Goal: Task Accomplishment & Management: Complete application form

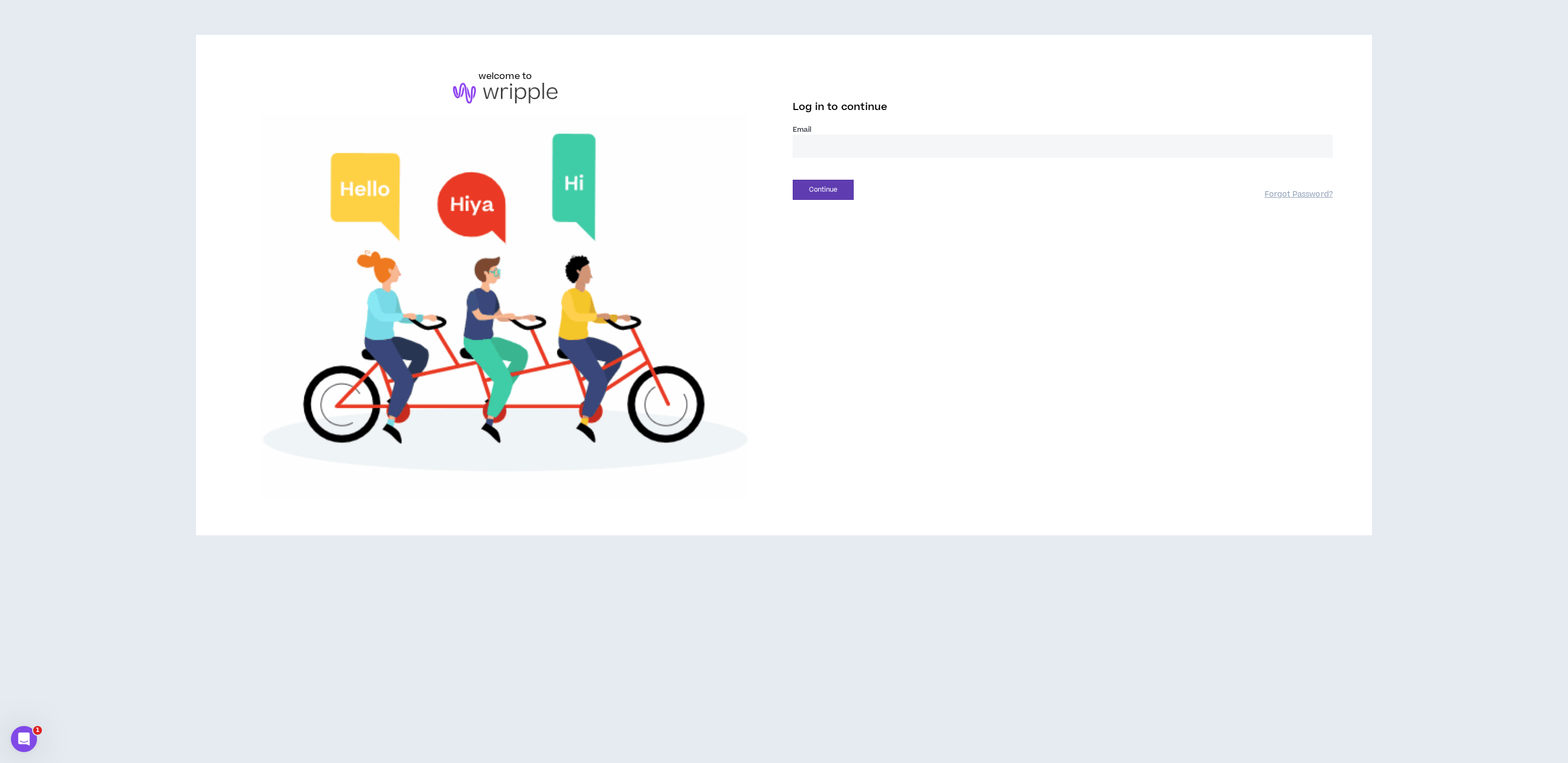
click at [1128, 153] on input "email" at bounding box center [1062, 146] width 540 height 24
type input "**********"
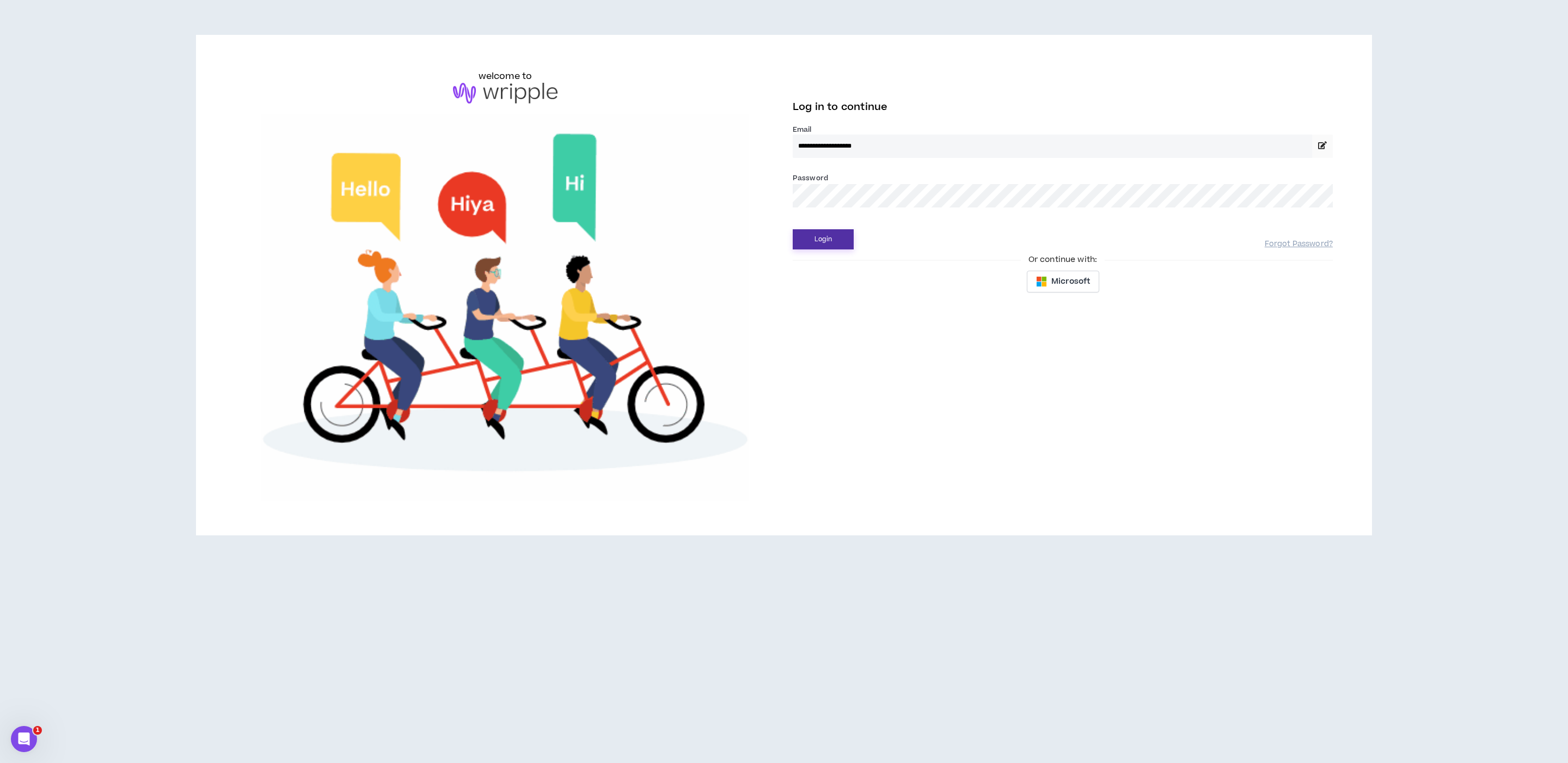
click at [819, 236] on button "Login" at bounding box center [823, 239] width 61 height 20
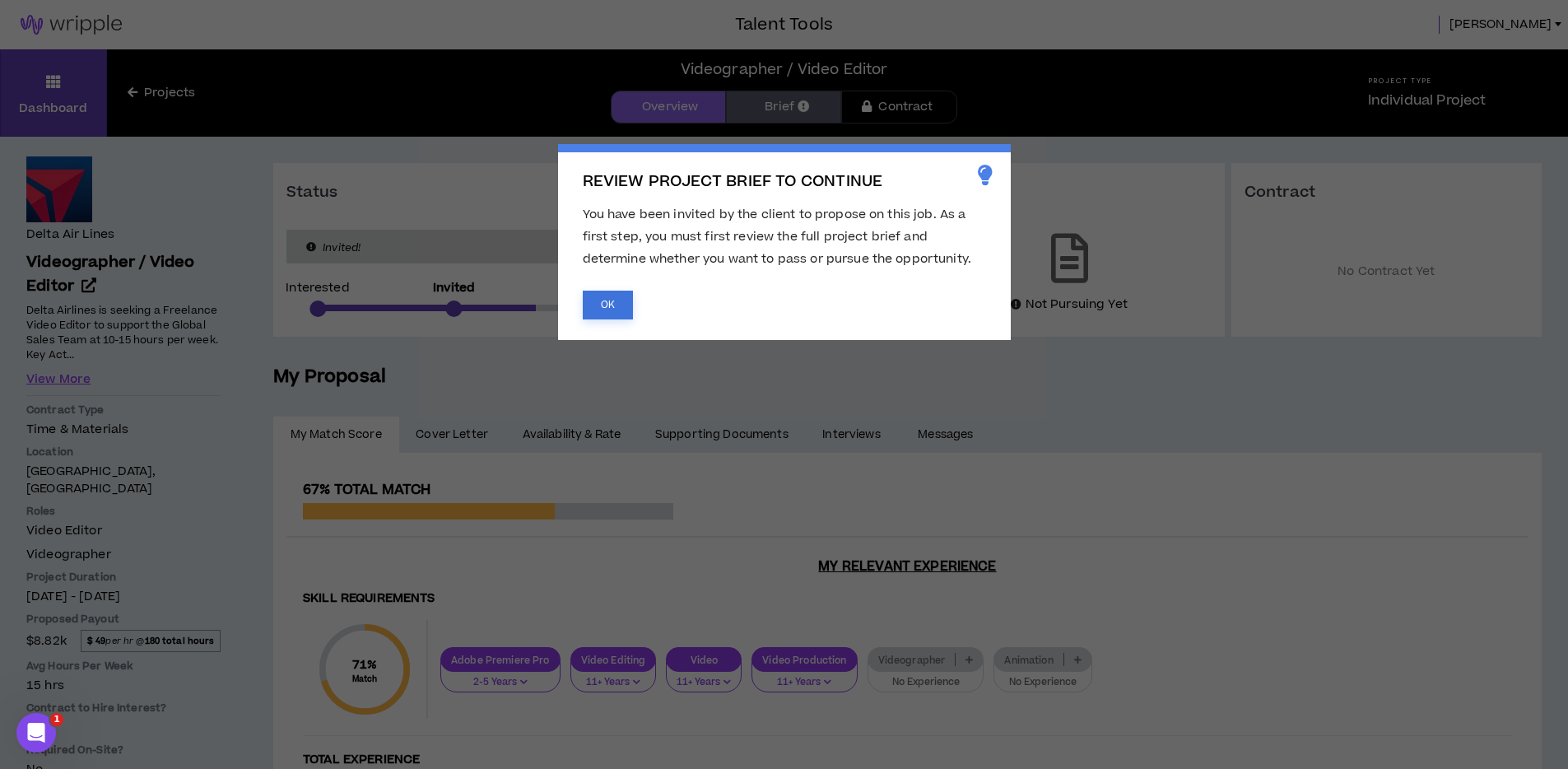
click at [623, 314] on button "OK" at bounding box center [607, 304] width 50 height 29
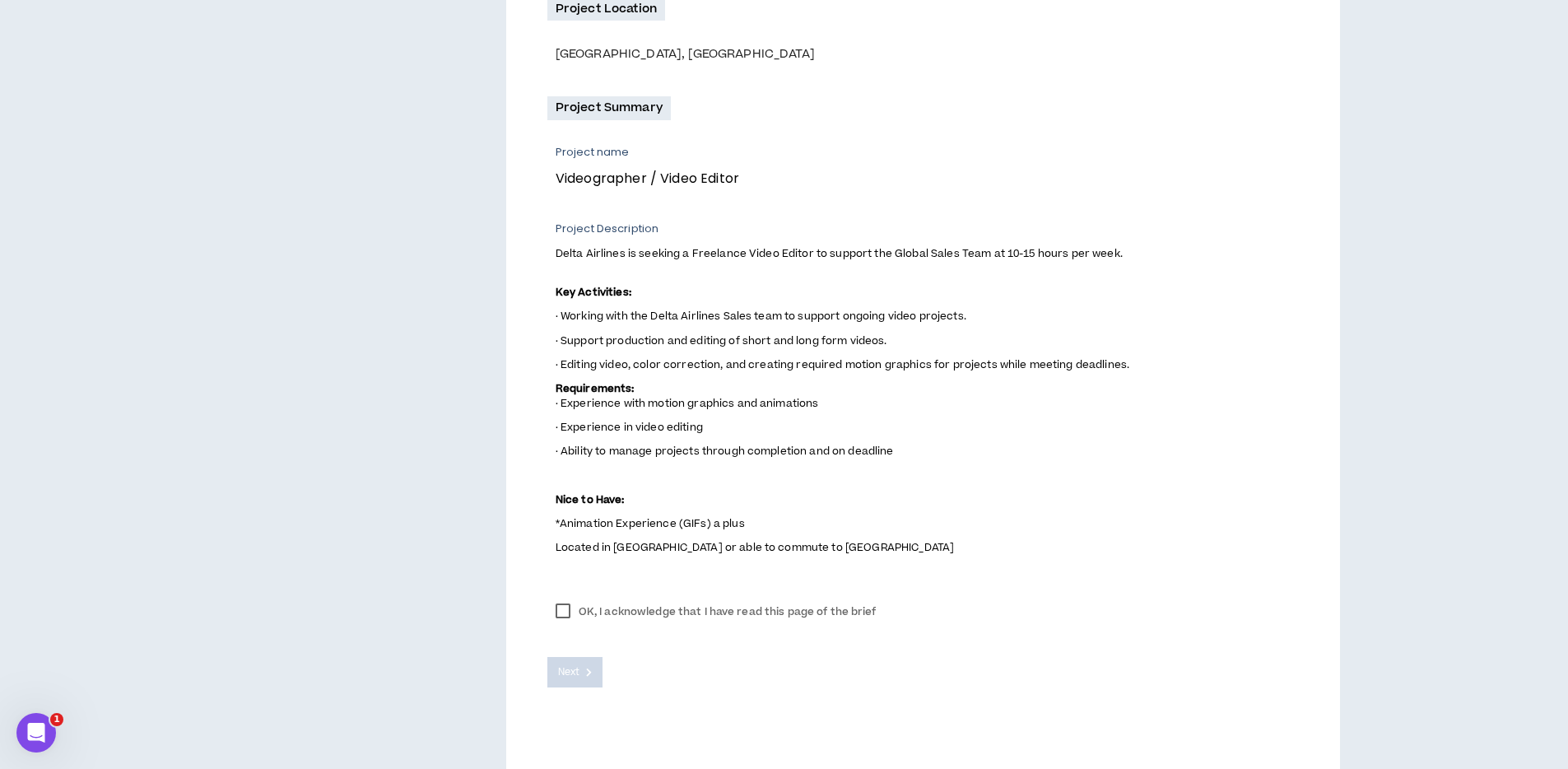
scroll to position [525, 0]
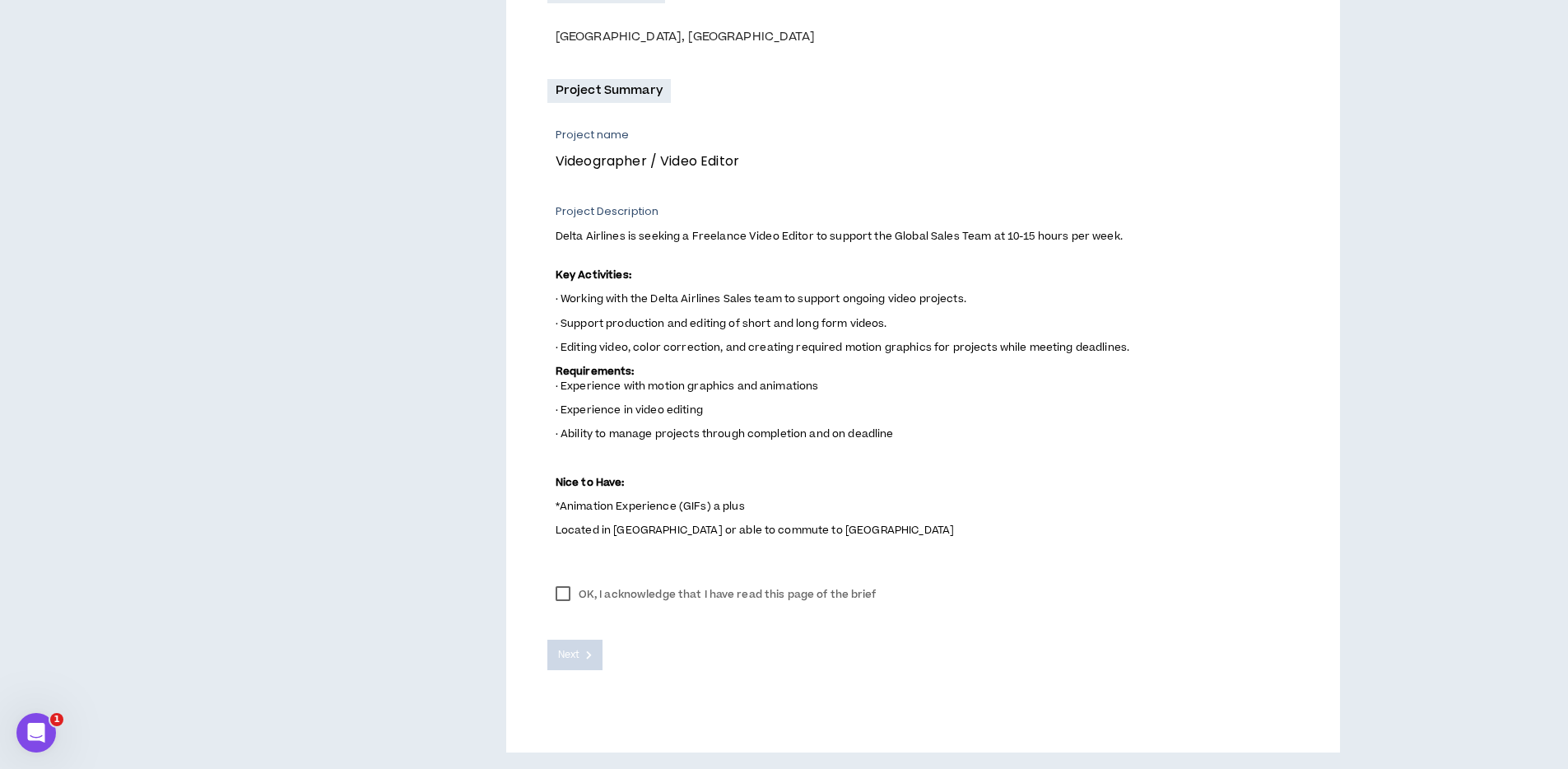
click at [814, 596] on label "OK, I acknowledge that I have read this page of the brief" at bounding box center [715, 594] width 337 height 24
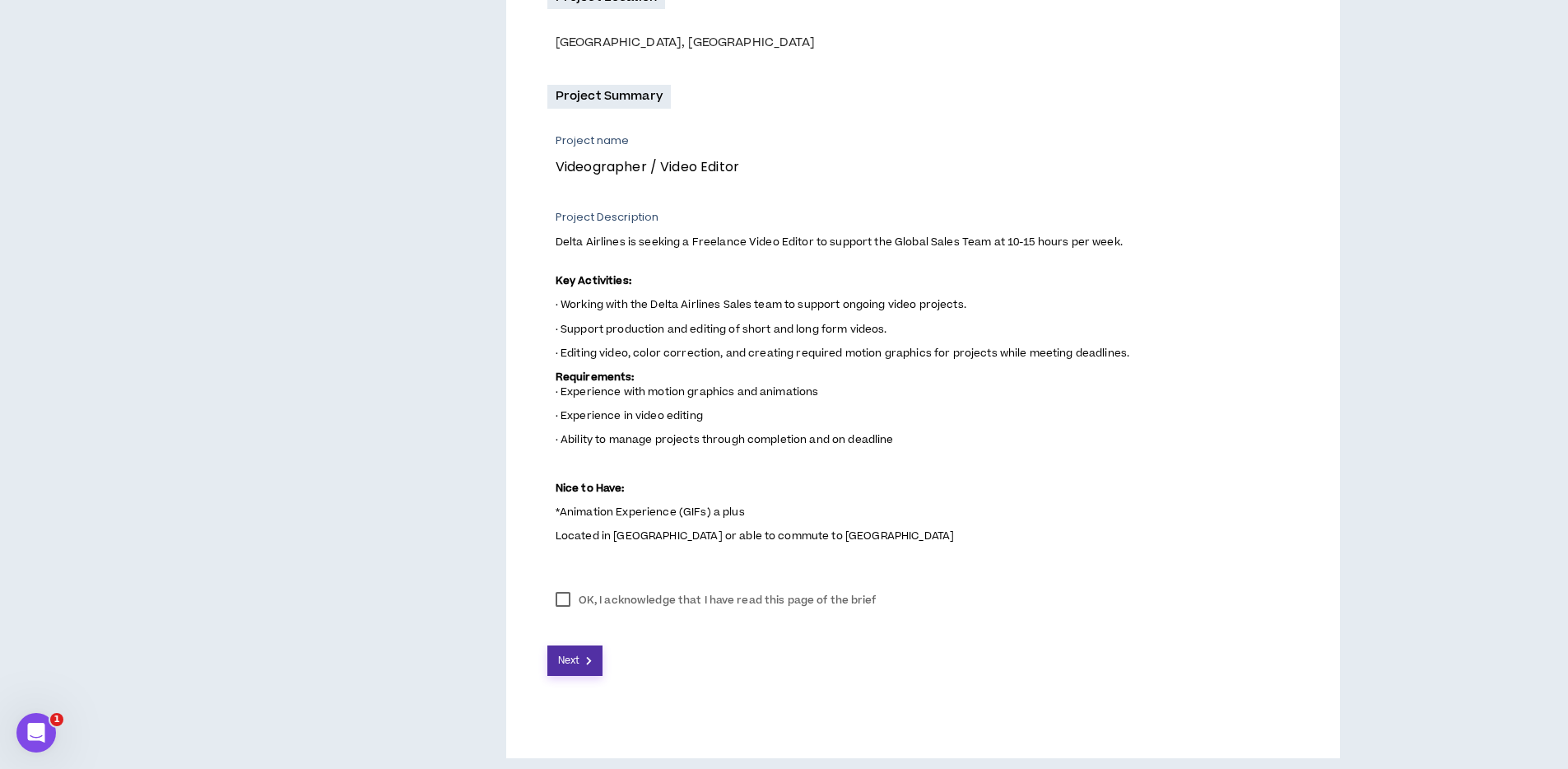
click at [594, 659] on button "Next" at bounding box center [576, 660] width 56 height 30
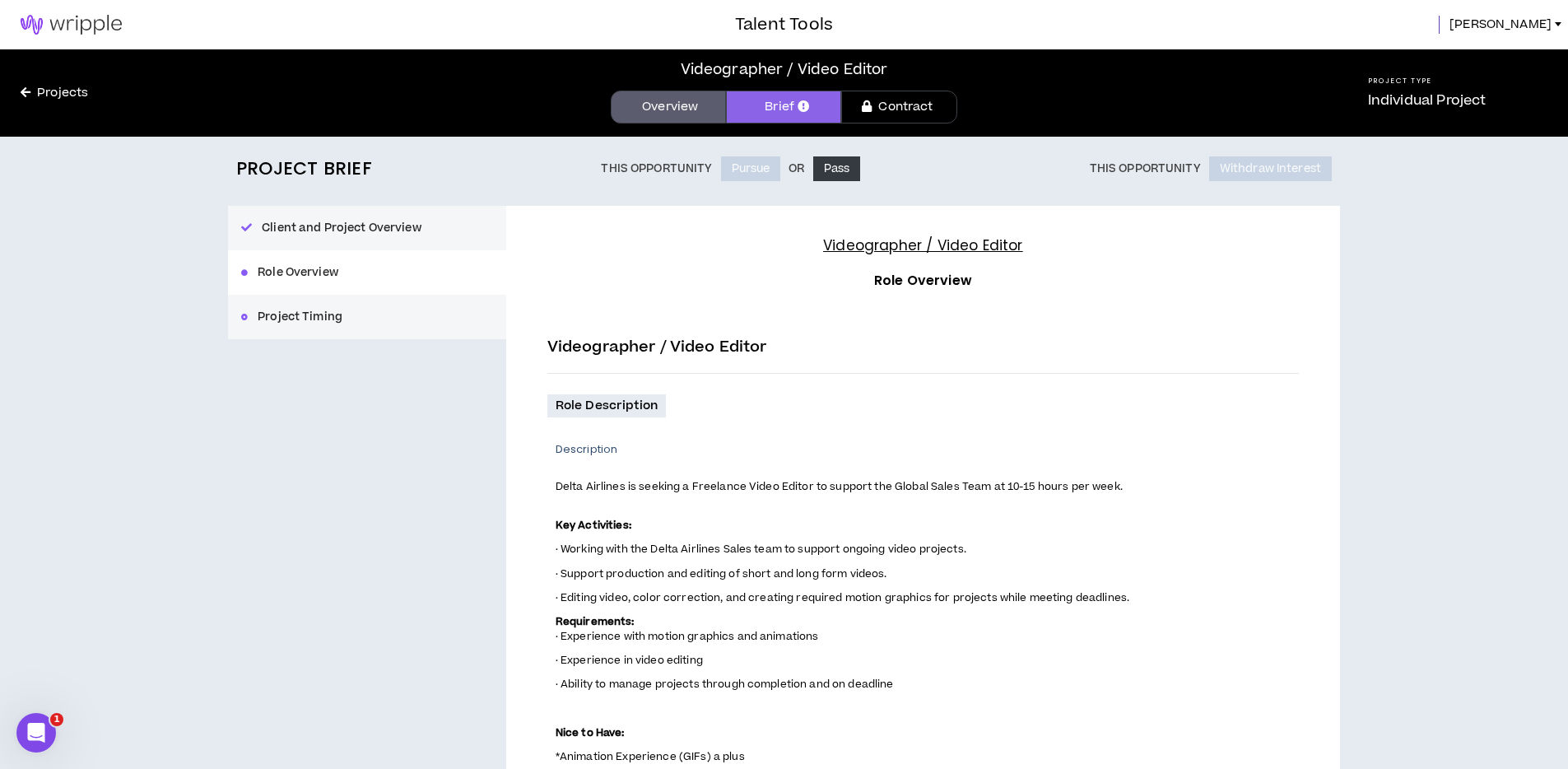
click at [1042, 569] on p "· Support production and editing of short and long form videos." at bounding box center [921, 573] width 730 height 17
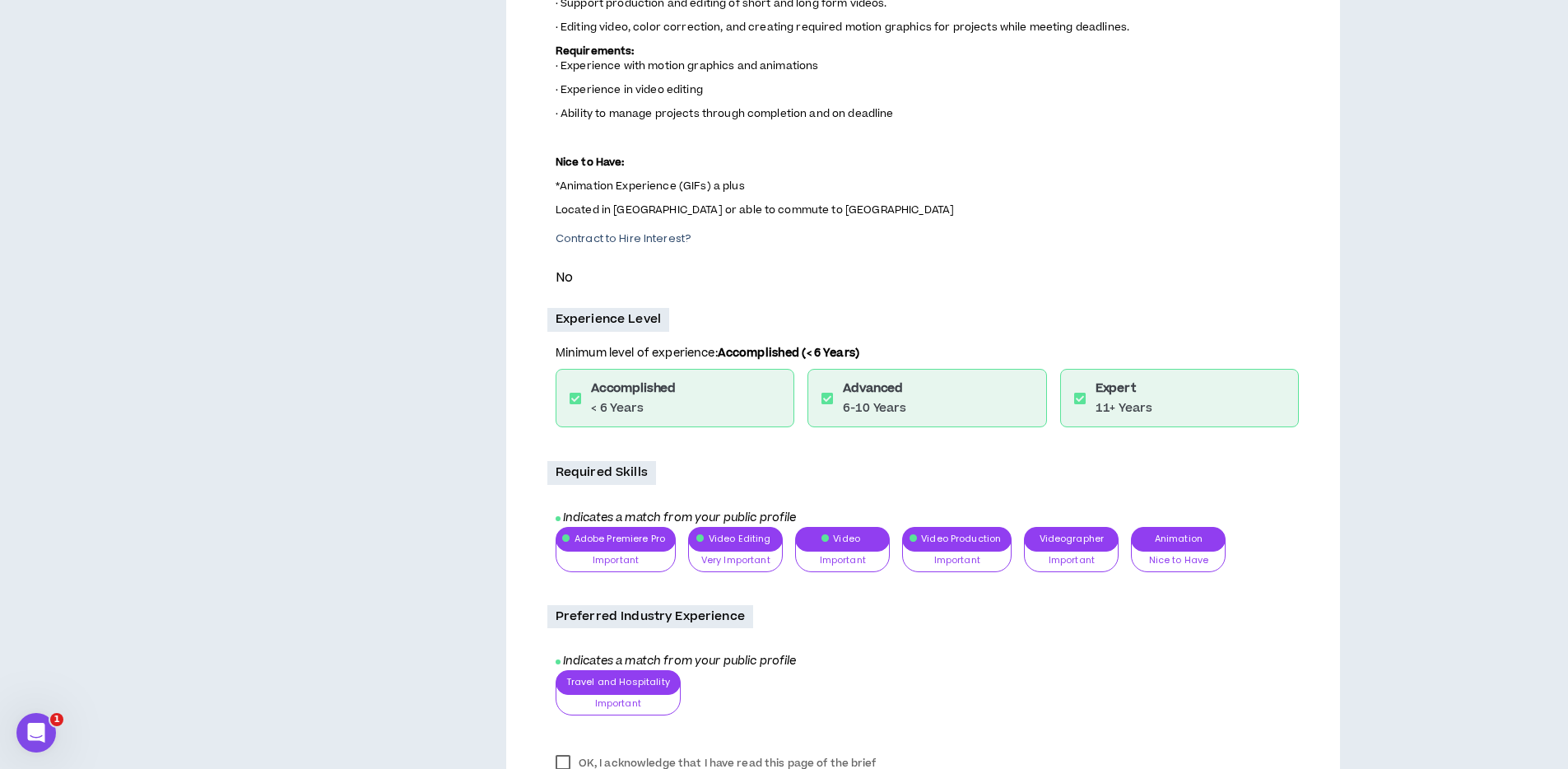
scroll to position [581, 0]
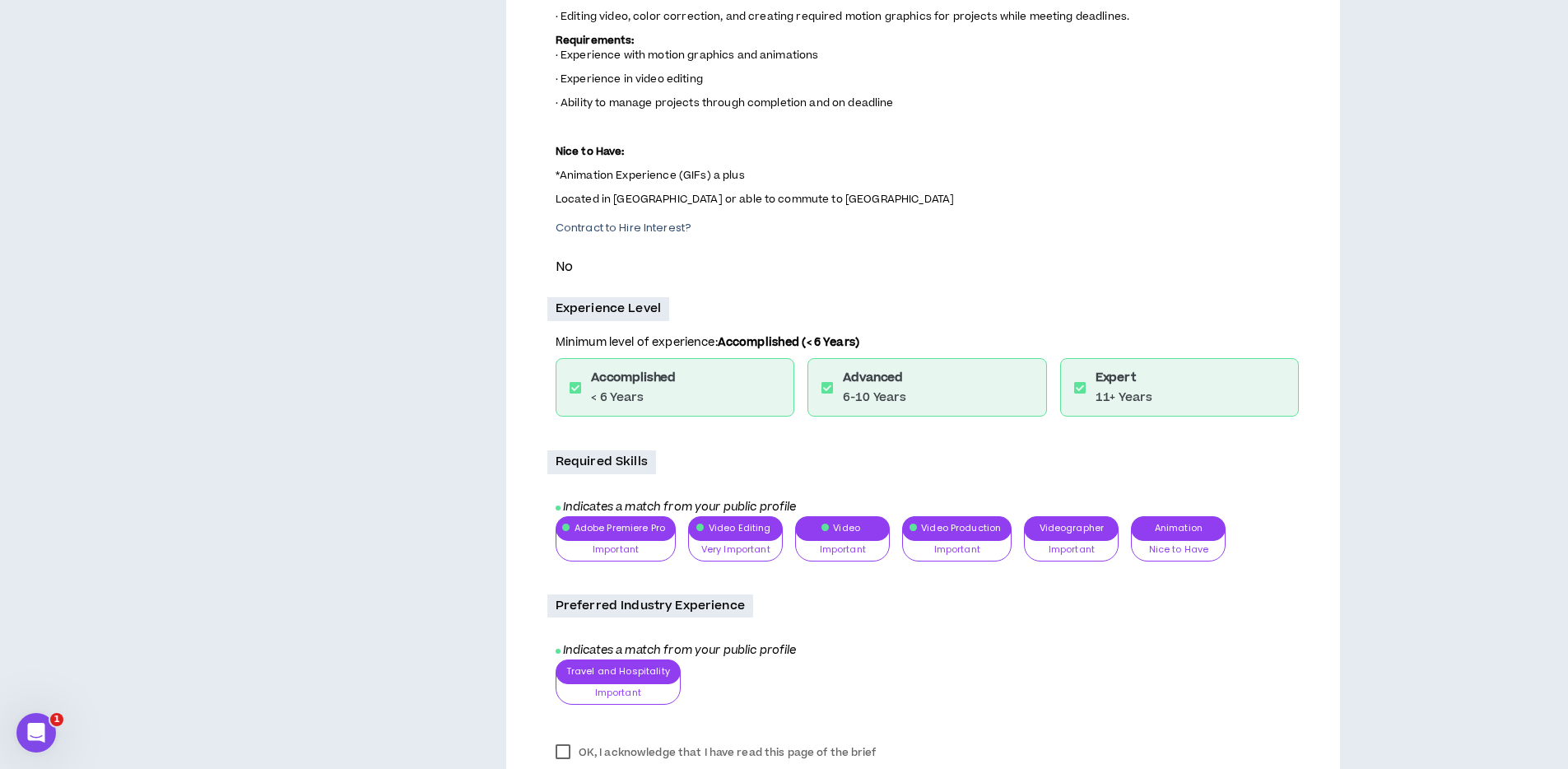
click at [808, 501] on div "Required Skills Indicates a match from your public profile Adobe Premiere Pro I…" at bounding box center [923, 511] width 751 height 123
click at [610, 505] on icon "Indicates a match from your public profile" at bounding box center [676, 507] width 241 height 17
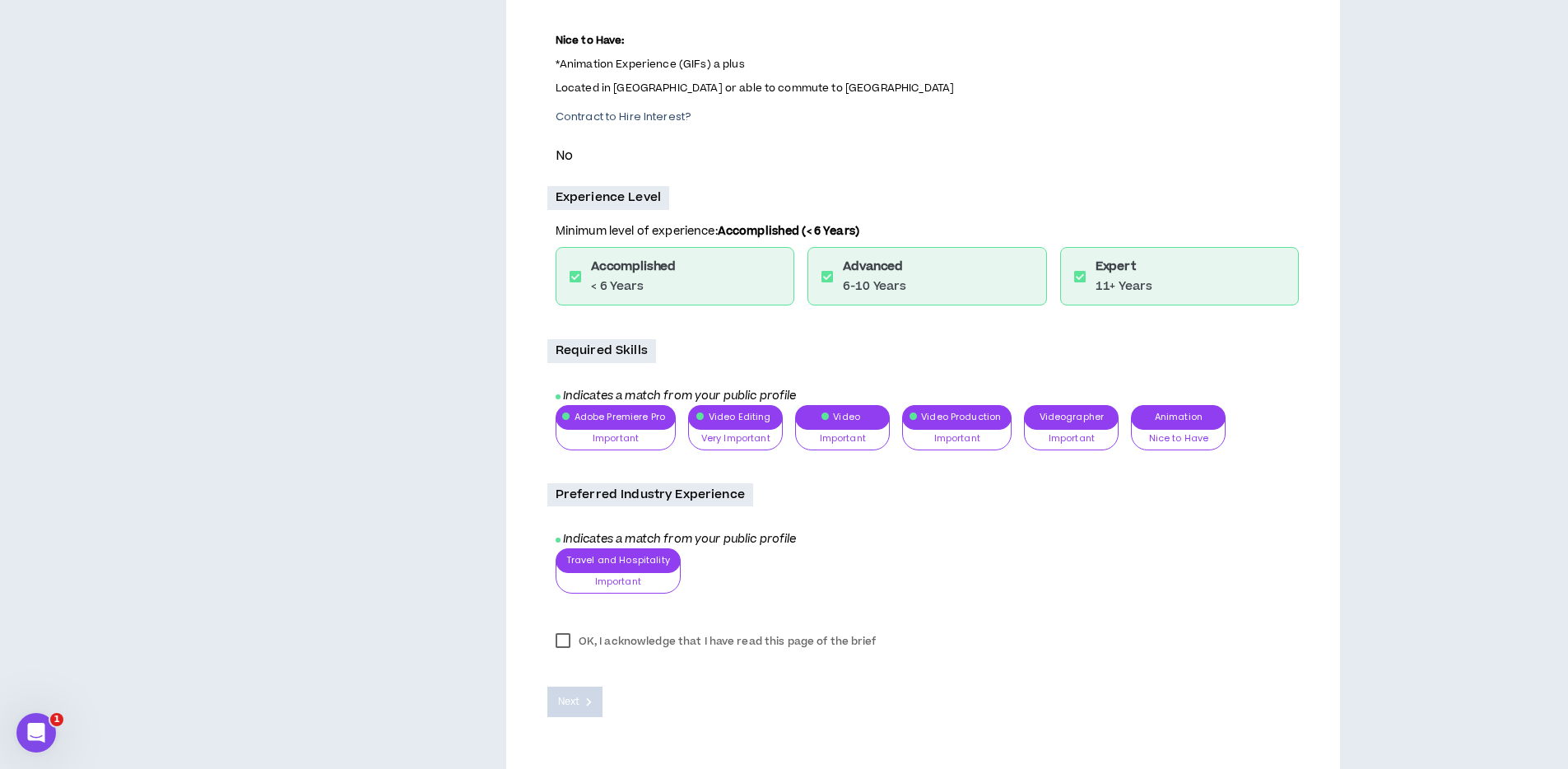
scroll to position [744, 0]
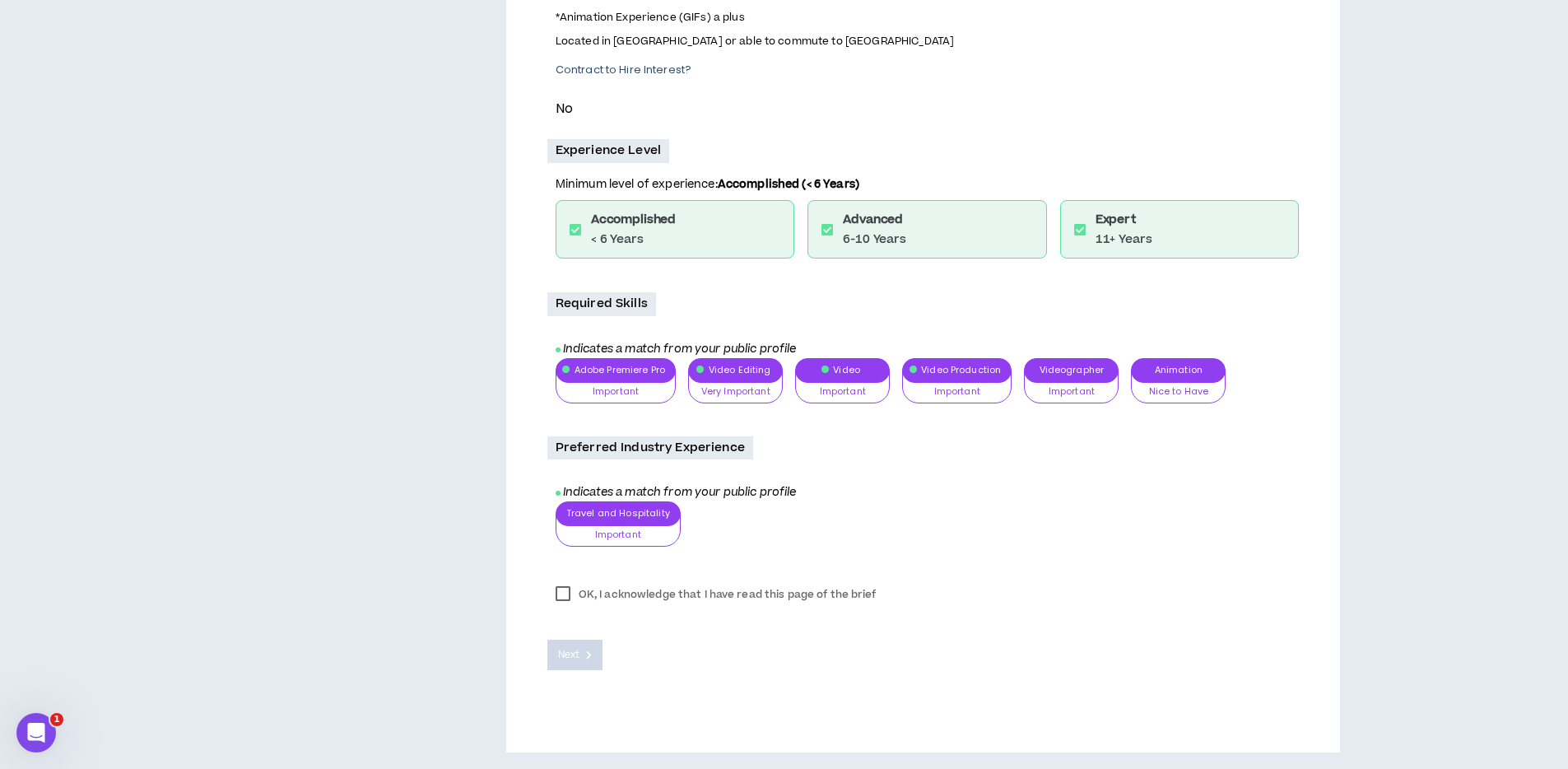
click at [632, 592] on label "OK, I acknowledge that I have read this page of the brief" at bounding box center [715, 594] width 337 height 24
click at [587, 653] on icon at bounding box center [589, 654] width 6 height 9
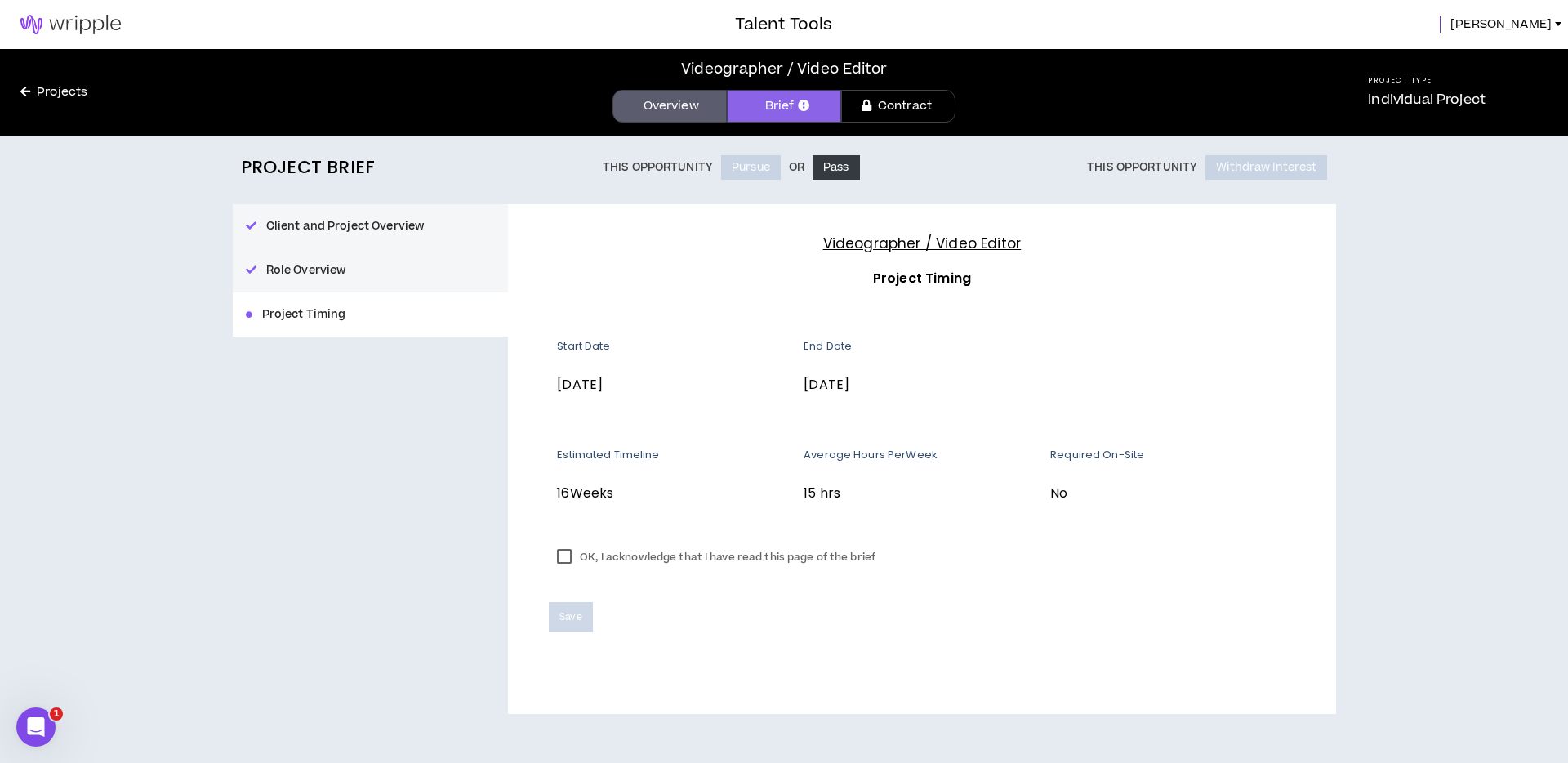
click at [485, 532] on div "Client and Project Overview Role Overview Project Timing Videographer / Video E…" at bounding box center [784, 458] width 1103 height 510
click at [459, 517] on div "Client and Project Overview Role Overview Project Timing Videographer / Video E…" at bounding box center [784, 458] width 1103 height 510
click at [450, 544] on div "Client and Project Overview Role Overview Project Timing Videographer / Video E…" at bounding box center [784, 458] width 1103 height 510
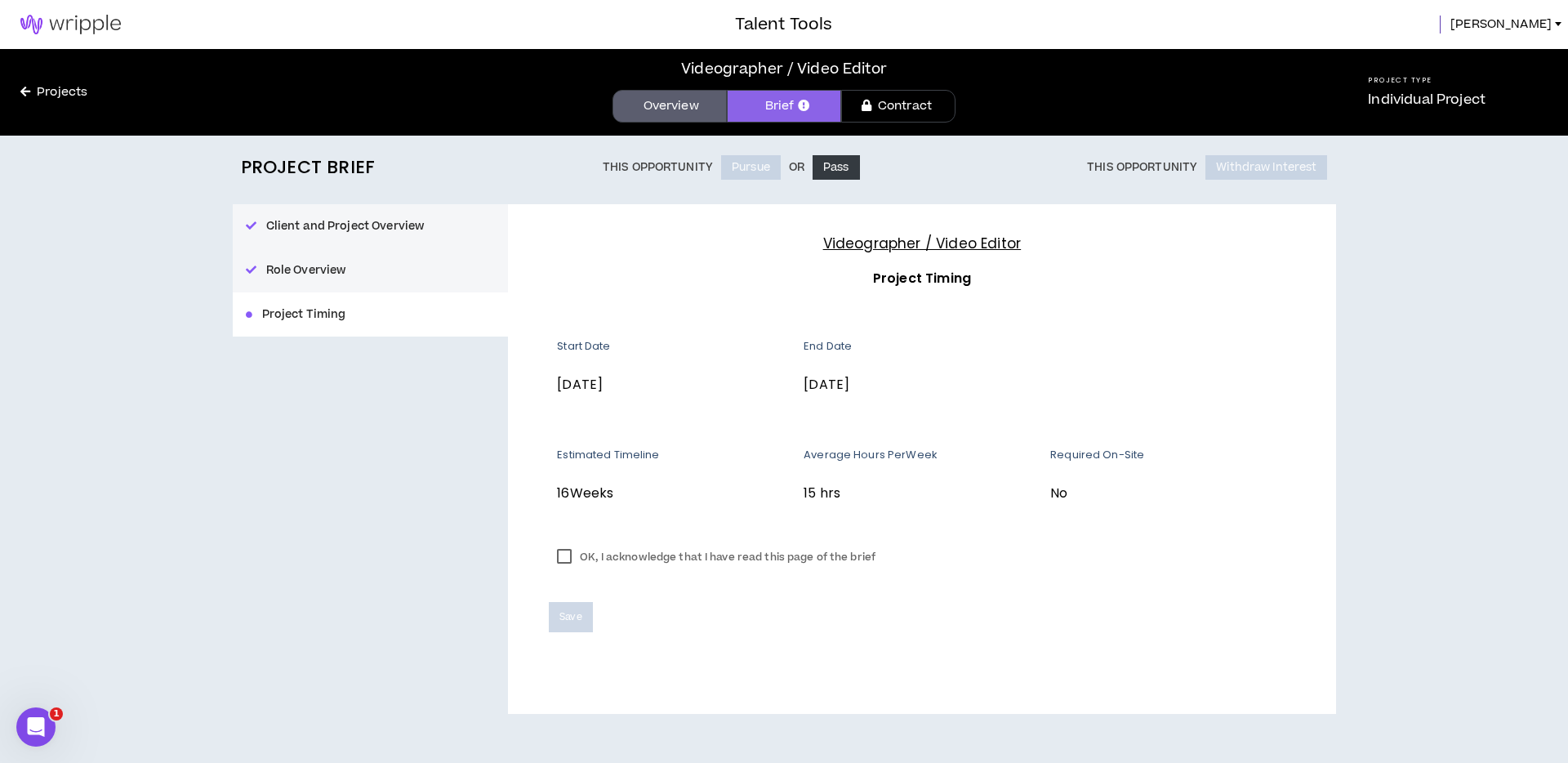
click at [565, 558] on label "OK, I acknowledge that I have read this page of the brief" at bounding box center [716, 557] width 334 height 24
click at [570, 617] on span "Save" at bounding box center [570, 617] width 22 height 16
click at [948, 580] on div "Save" at bounding box center [921, 604] width 745 height 56
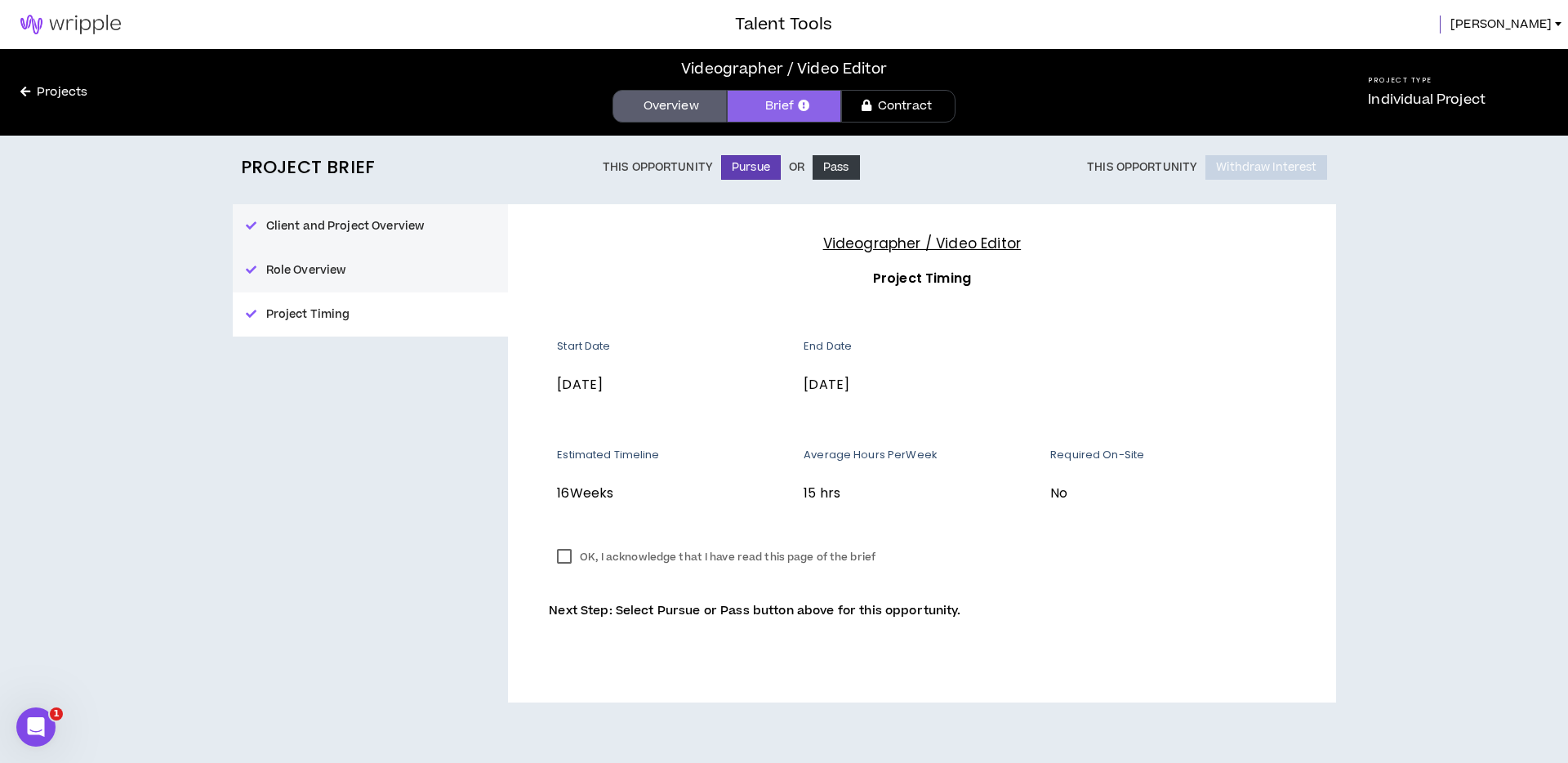
click at [810, 550] on label "OK, I acknowledge that I have read this page of the brief" at bounding box center [716, 557] width 334 height 24
click at [912, 545] on div "OK, I acknowledge that I have read this page of the brief" at bounding box center [921, 557] width 745 height 24
click at [22, 728] on icon "Open Intercom Messenger" at bounding box center [34, 724] width 27 height 27
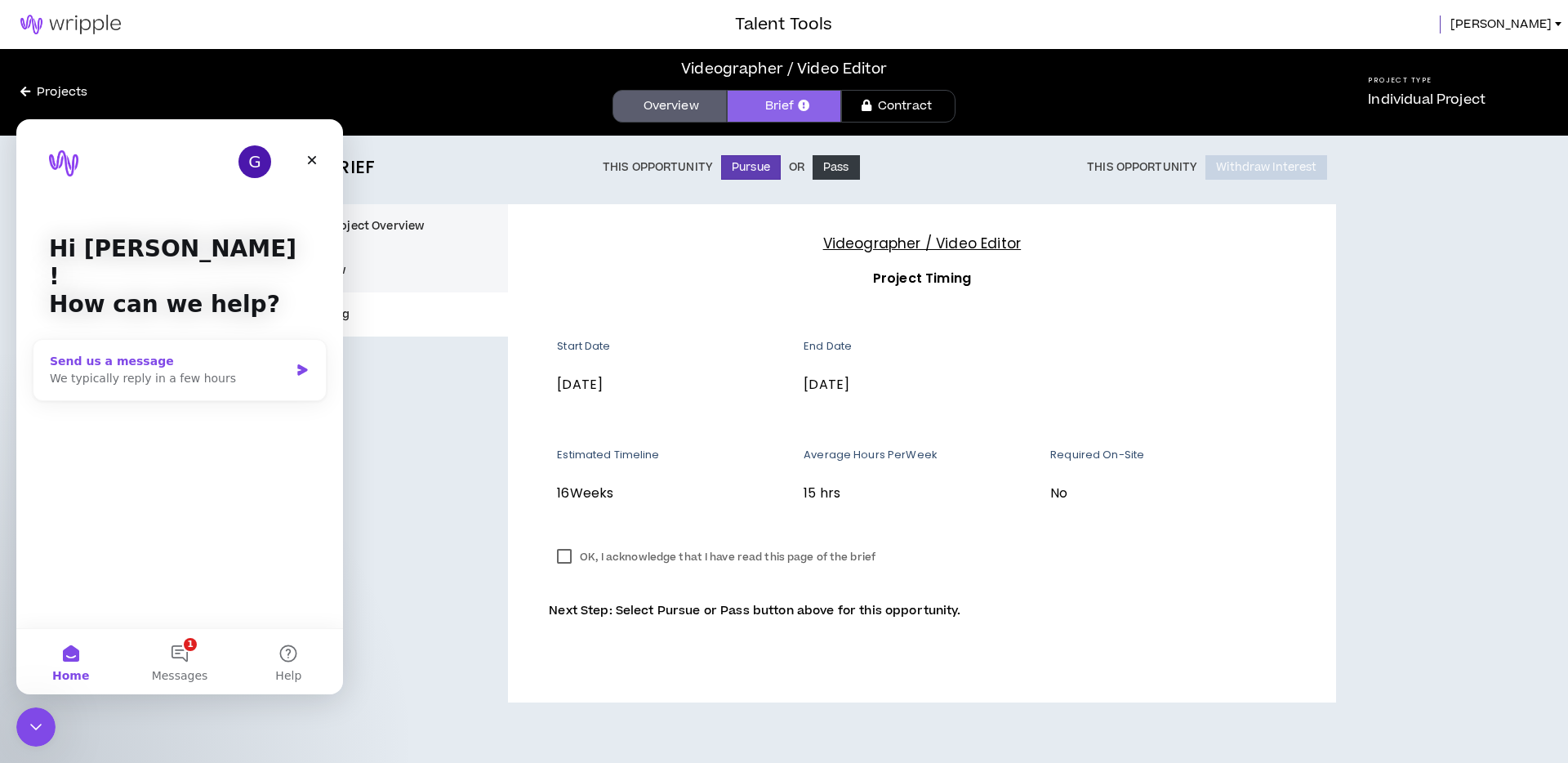
click at [168, 370] on div "We typically reply in a few hours" at bounding box center [169, 378] width 239 height 17
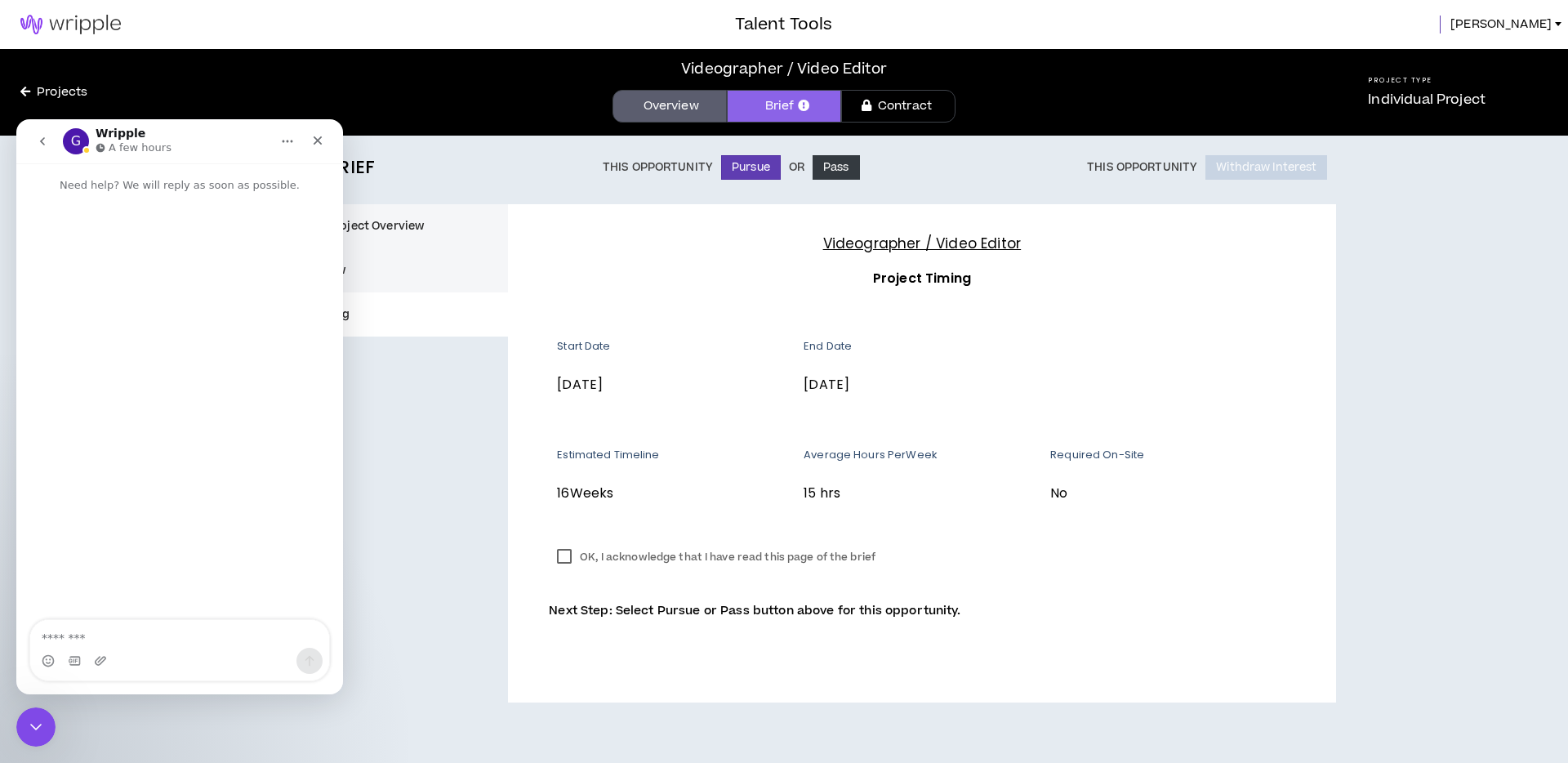
click at [185, 668] on div "Intercom messenger" at bounding box center [179, 661] width 299 height 26
click at [189, 638] on textarea "Message…" at bounding box center [179, 634] width 299 height 28
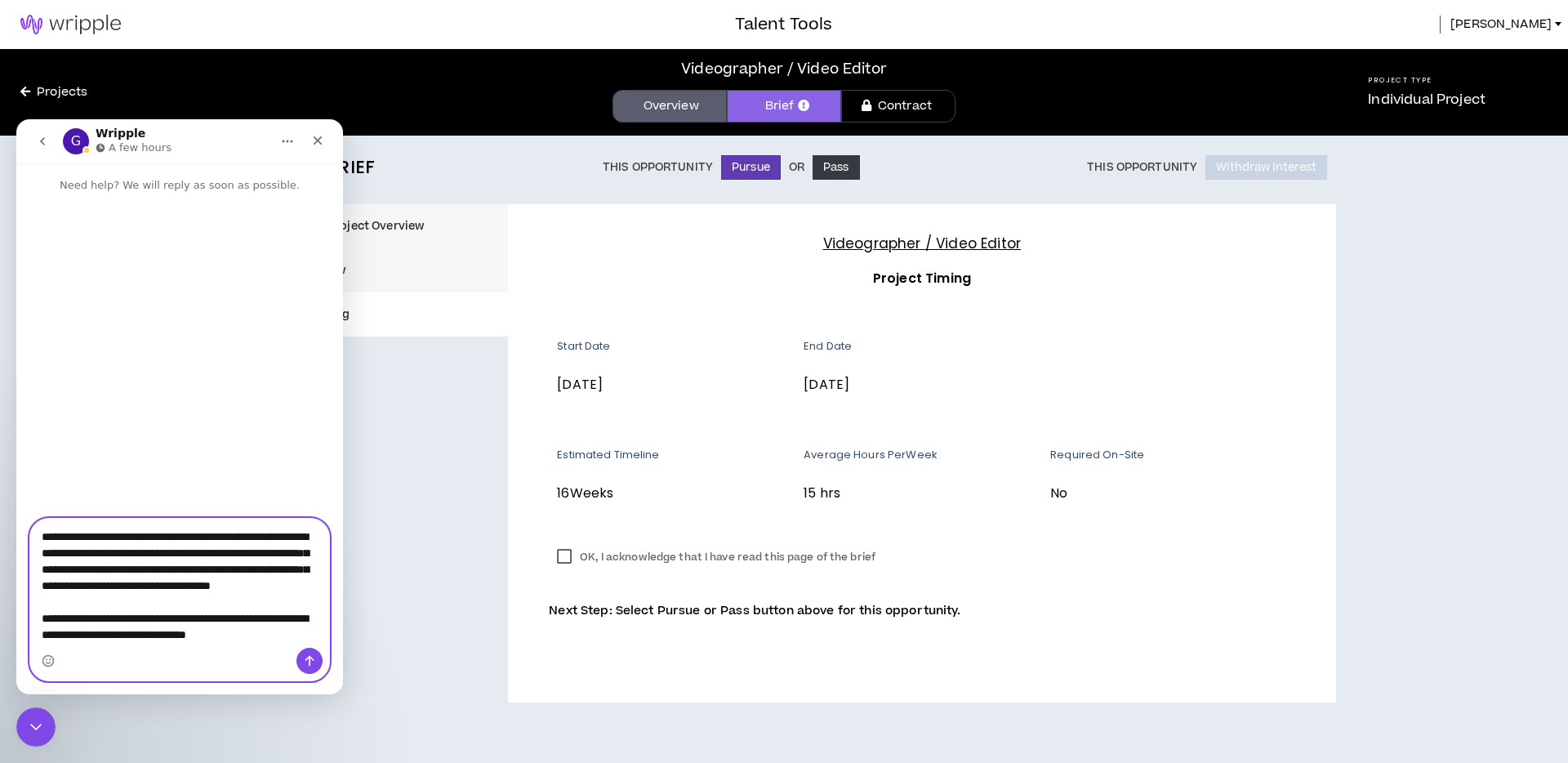
scroll to position [26, 0]
type textarea "**********"
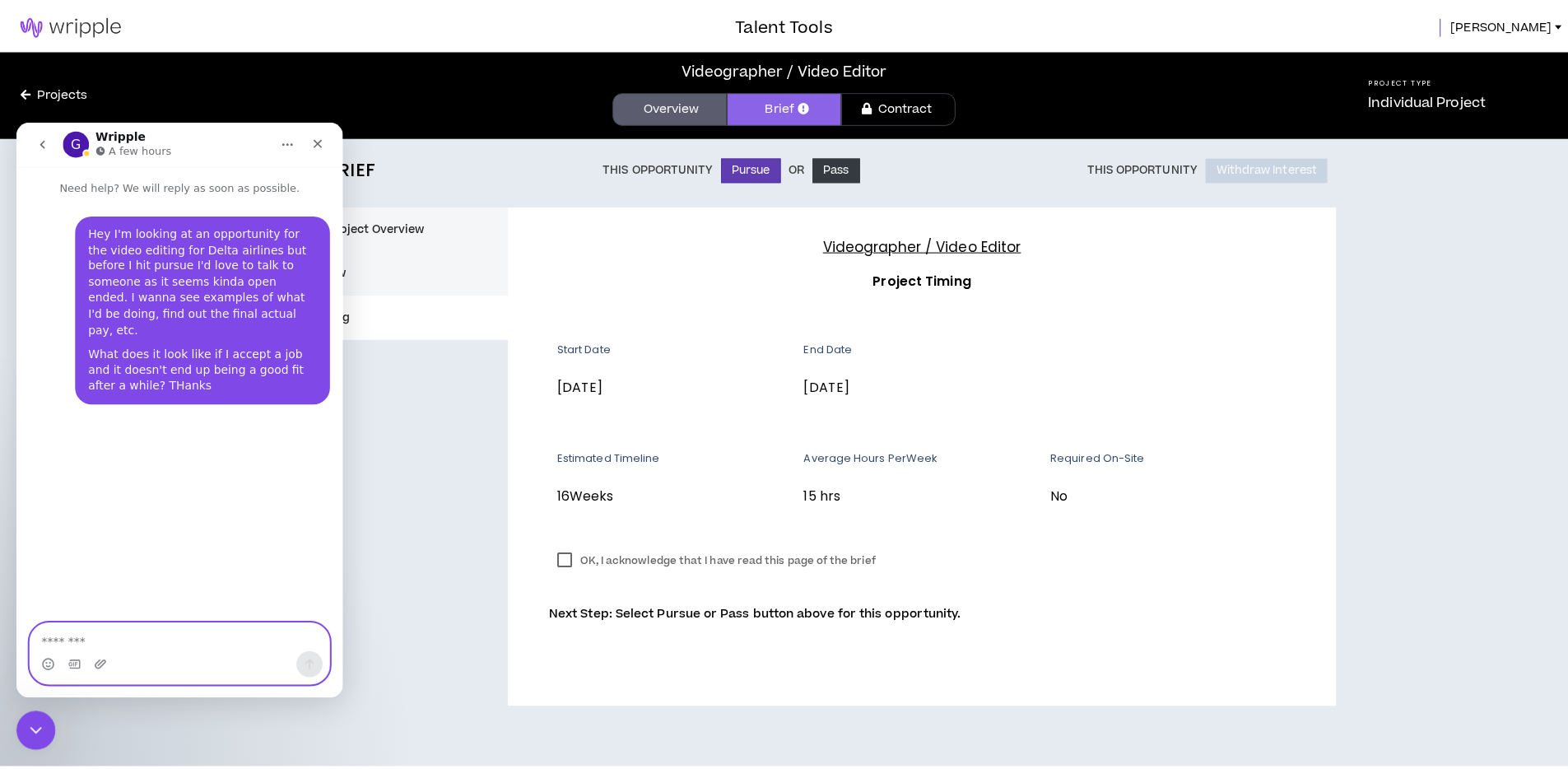
scroll to position [0, 0]
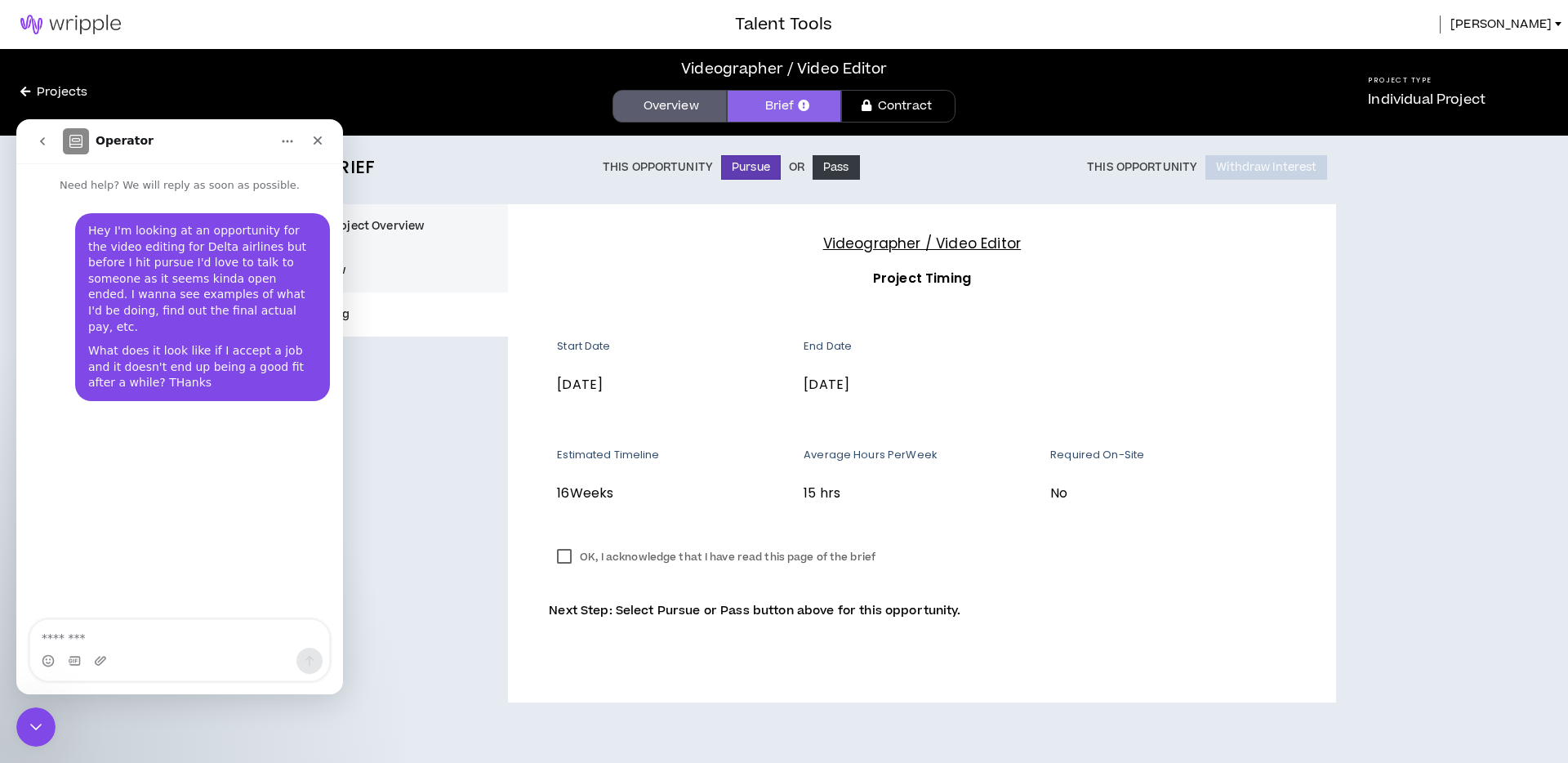
click at [908, 110] on link "Contract" at bounding box center [898, 105] width 115 height 33
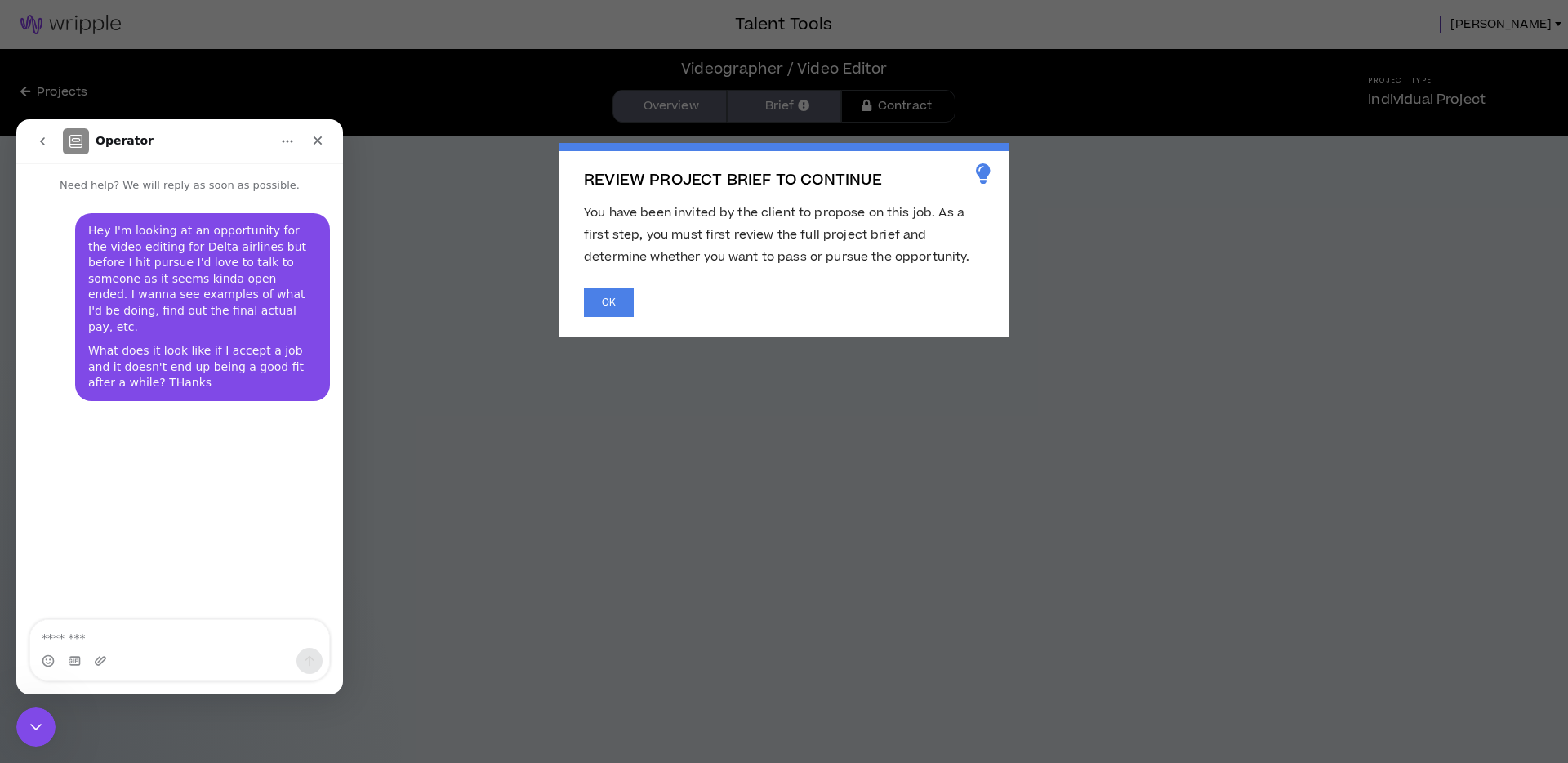
click at [776, 109] on span "REVIEW PROJECT BRIEF TO CONTINUE You have been invited by the client to propose…" at bounding box center [784, 381] width 1568 height 763
click at [613, 305] on button "OK" at bounding box center [608, 302] width 49 height 29
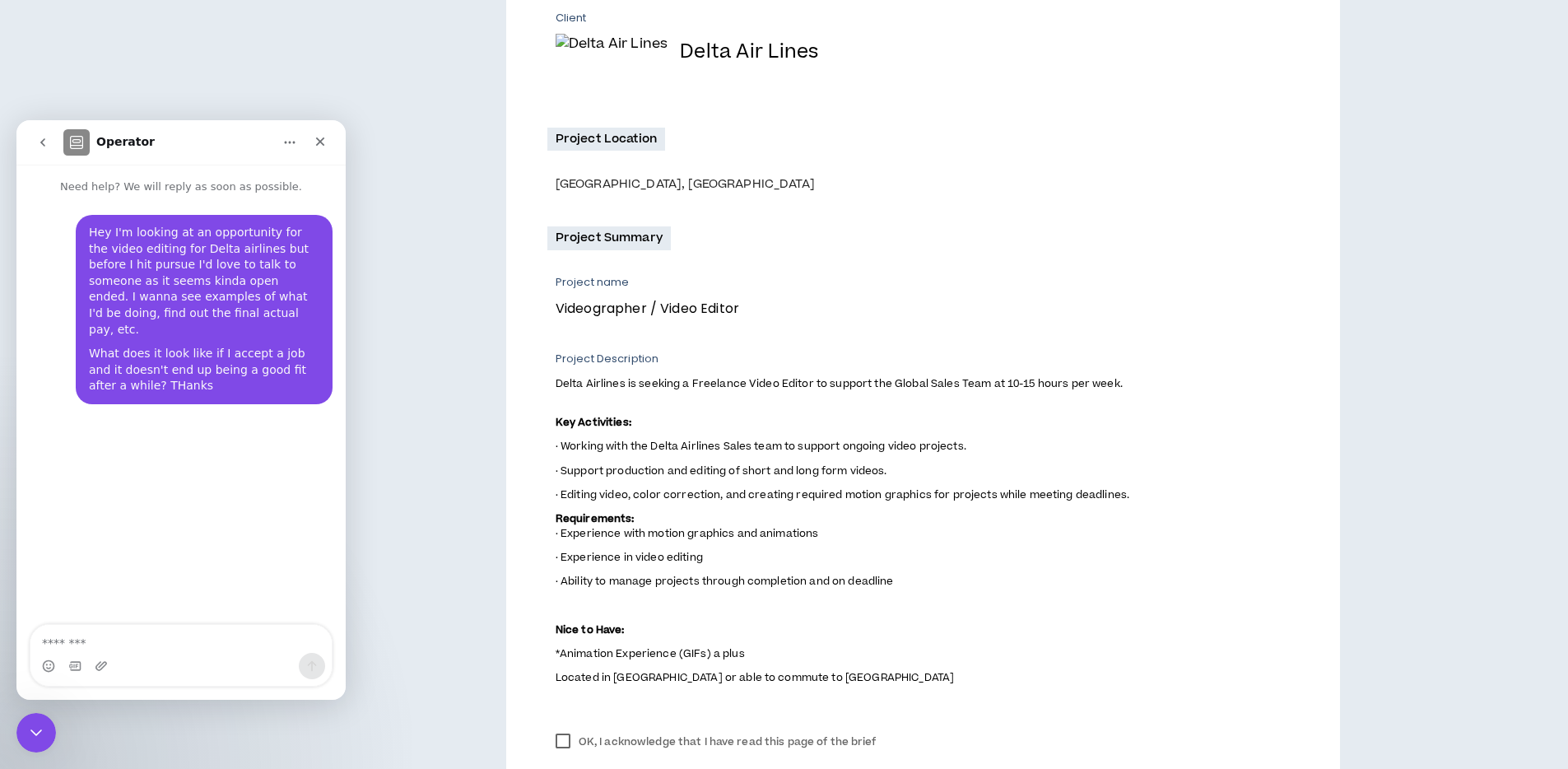
scroll to position [525, 0]
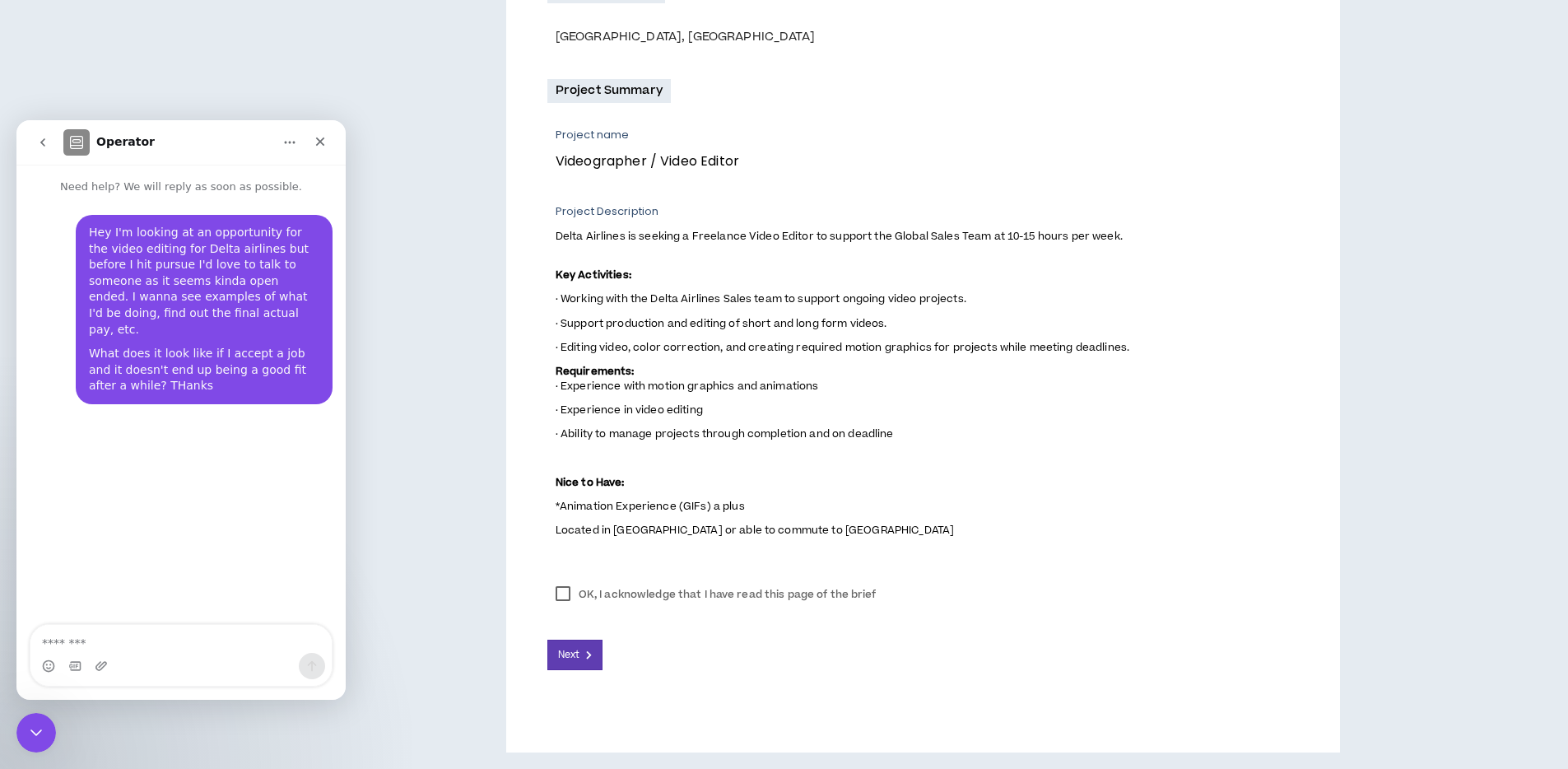
click at [363, 342] on div "Client and Project Overview Role Overview Project Timing Videographer / Video E…" at bounding box center [784, 218] width 1112 height 1067
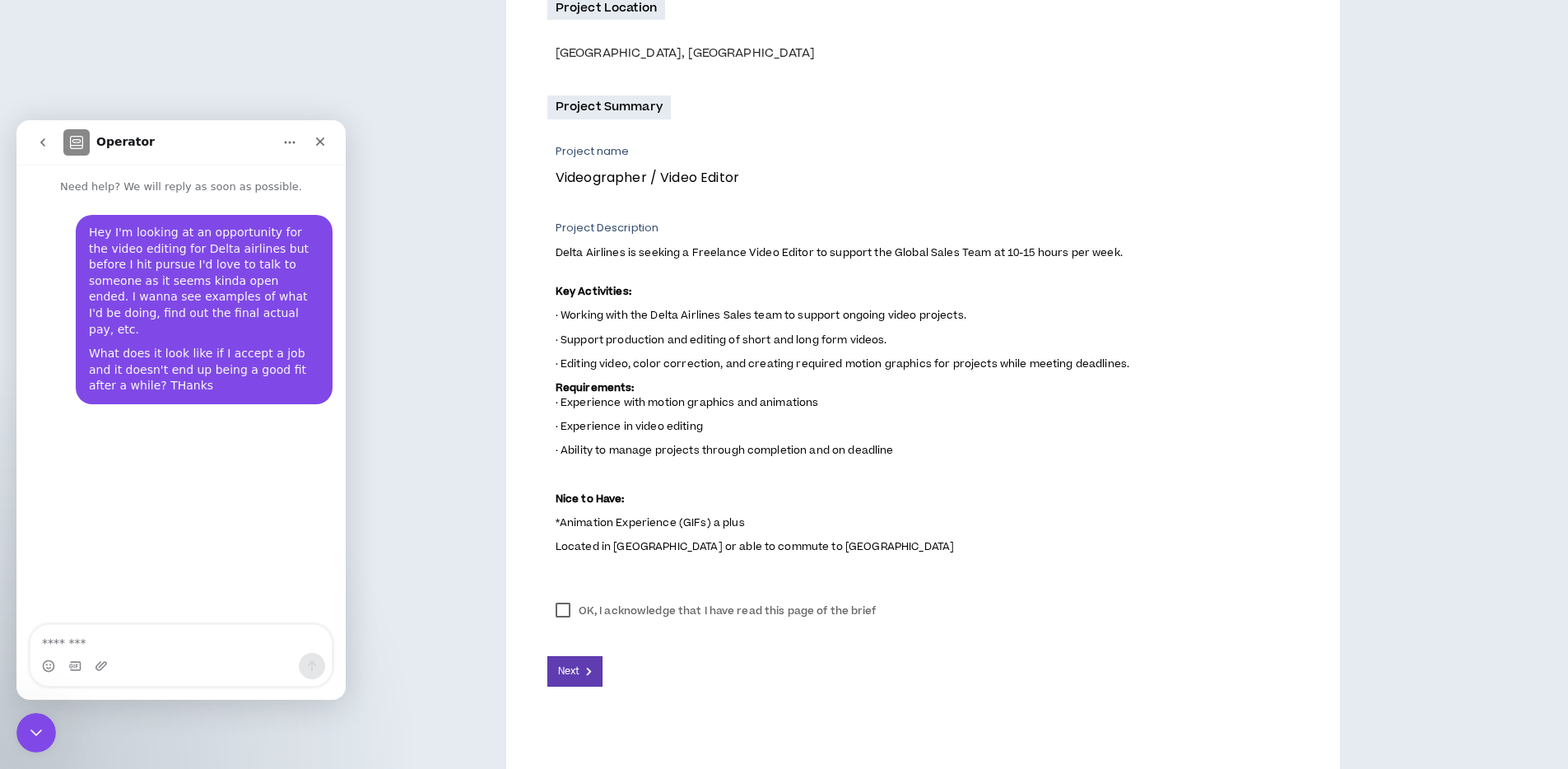
click at [709, 277] on p "Key Activities:" at bounding box center [927, 285] width 743 height 32
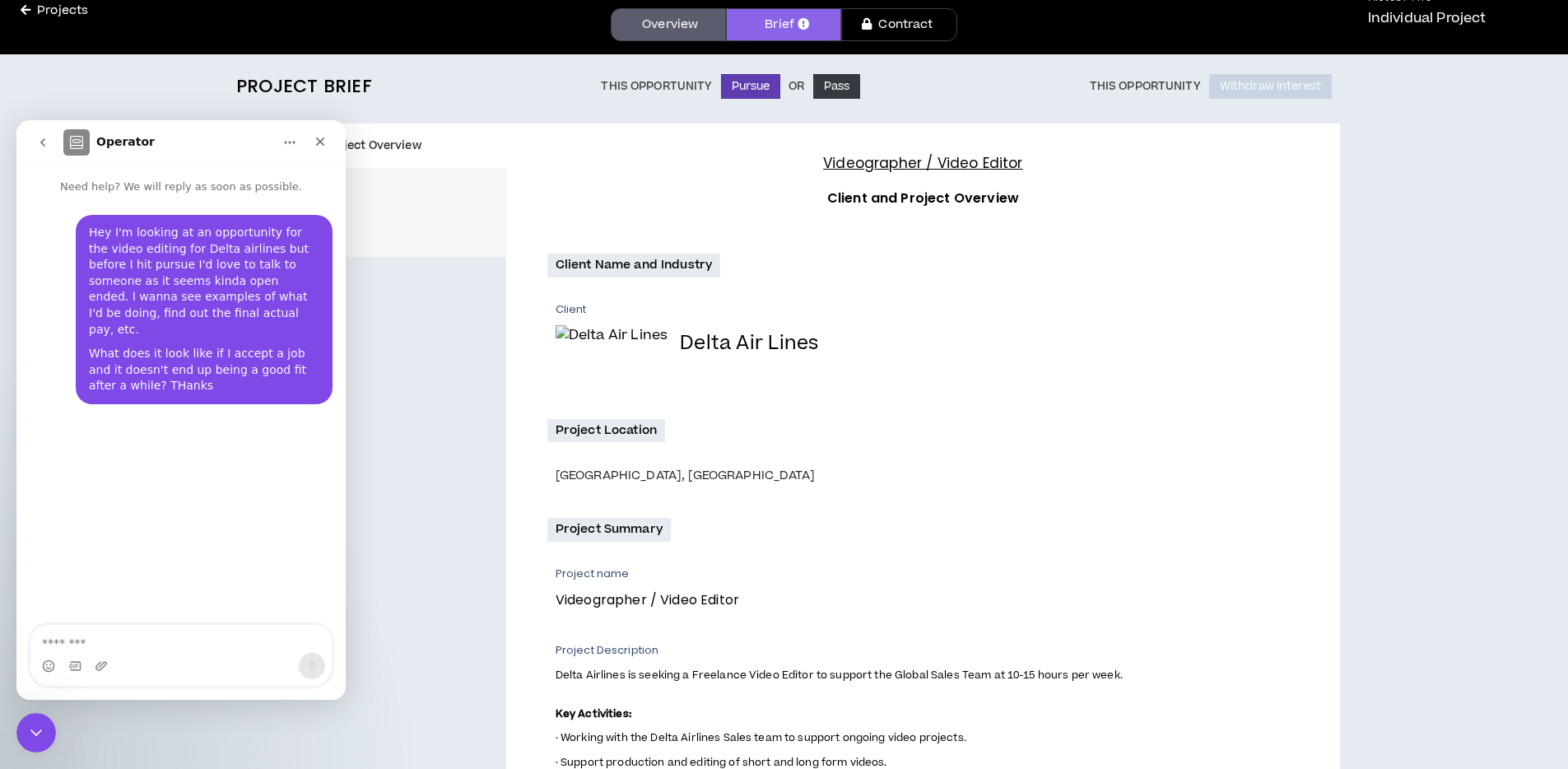
scroll to position [0, 0]
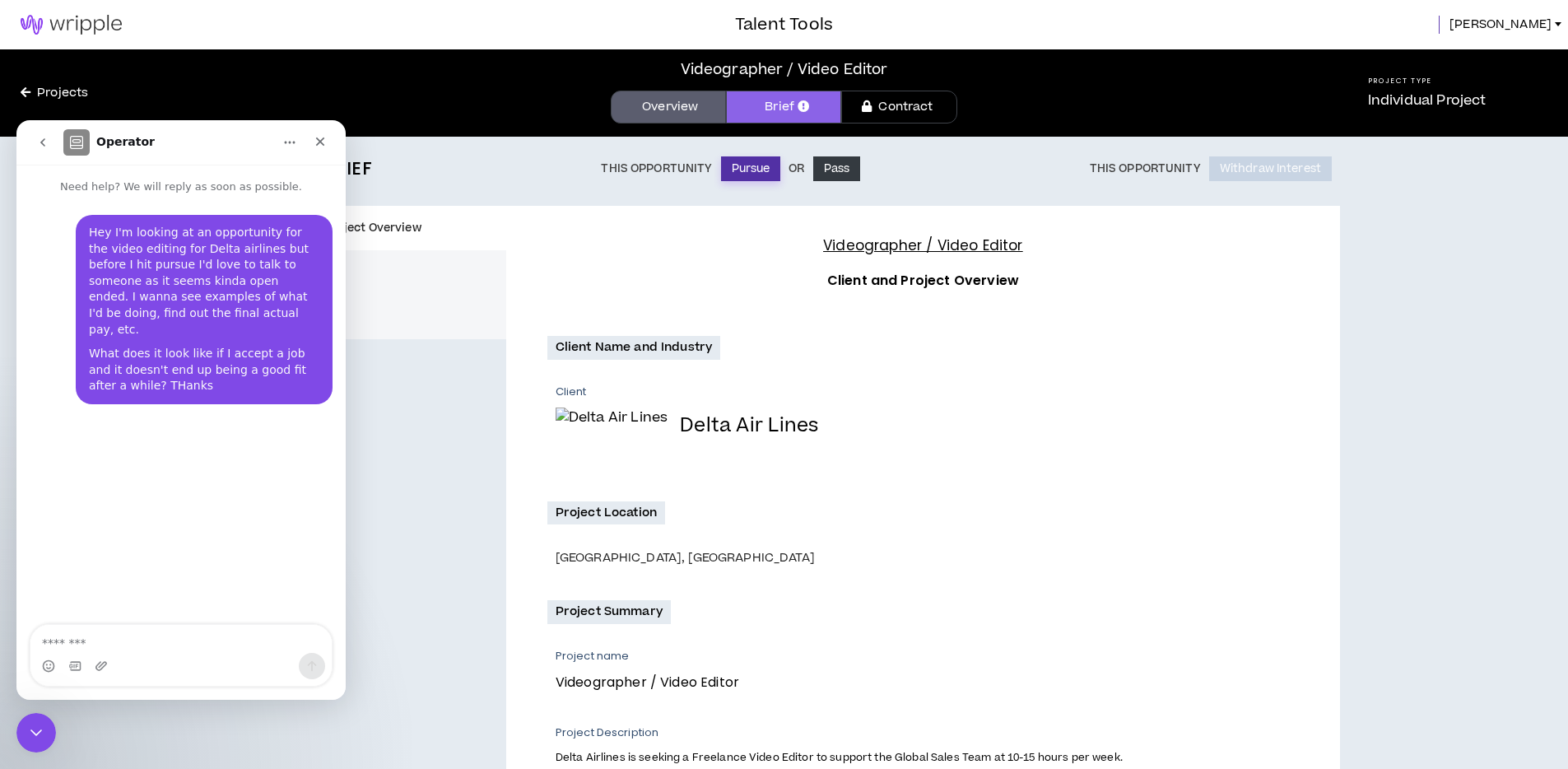
click at [759, 172] on button "Pursue" at bounding box center [751, 169] width 60 height 24
click at [325, 140] on icon "Close" at bounding box center [320, 142] width 13 height 13
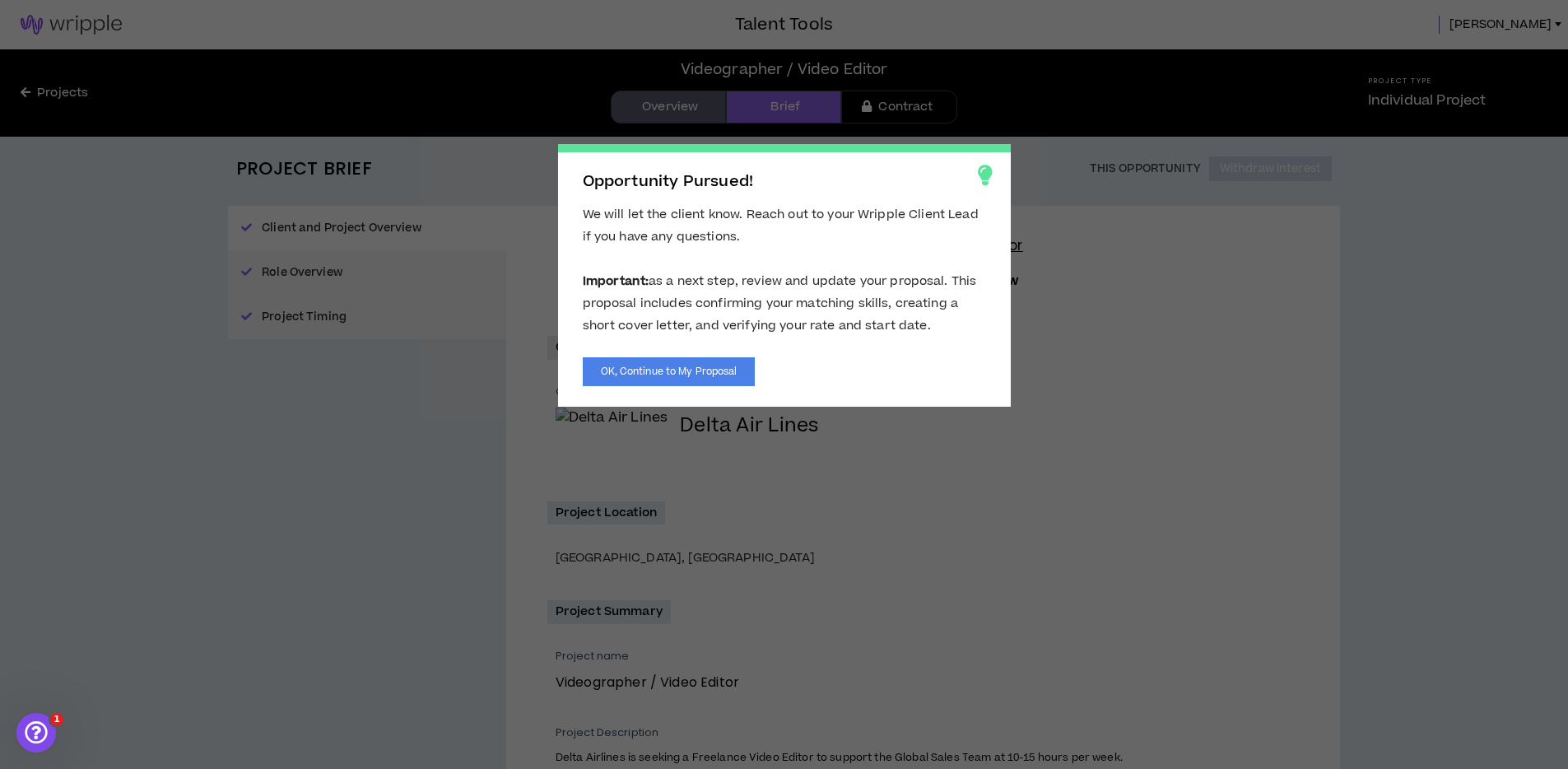
click at [893, 93] on span "Opportunity Pursued! We will let the client know. Reach out to your Wripple Cli…" at bounding box center [784, 384] width 1568 height 769
click at [702, 373] on button "OK, Continue to My Proposal" at bounding box center [669, 371] width 173 height 29
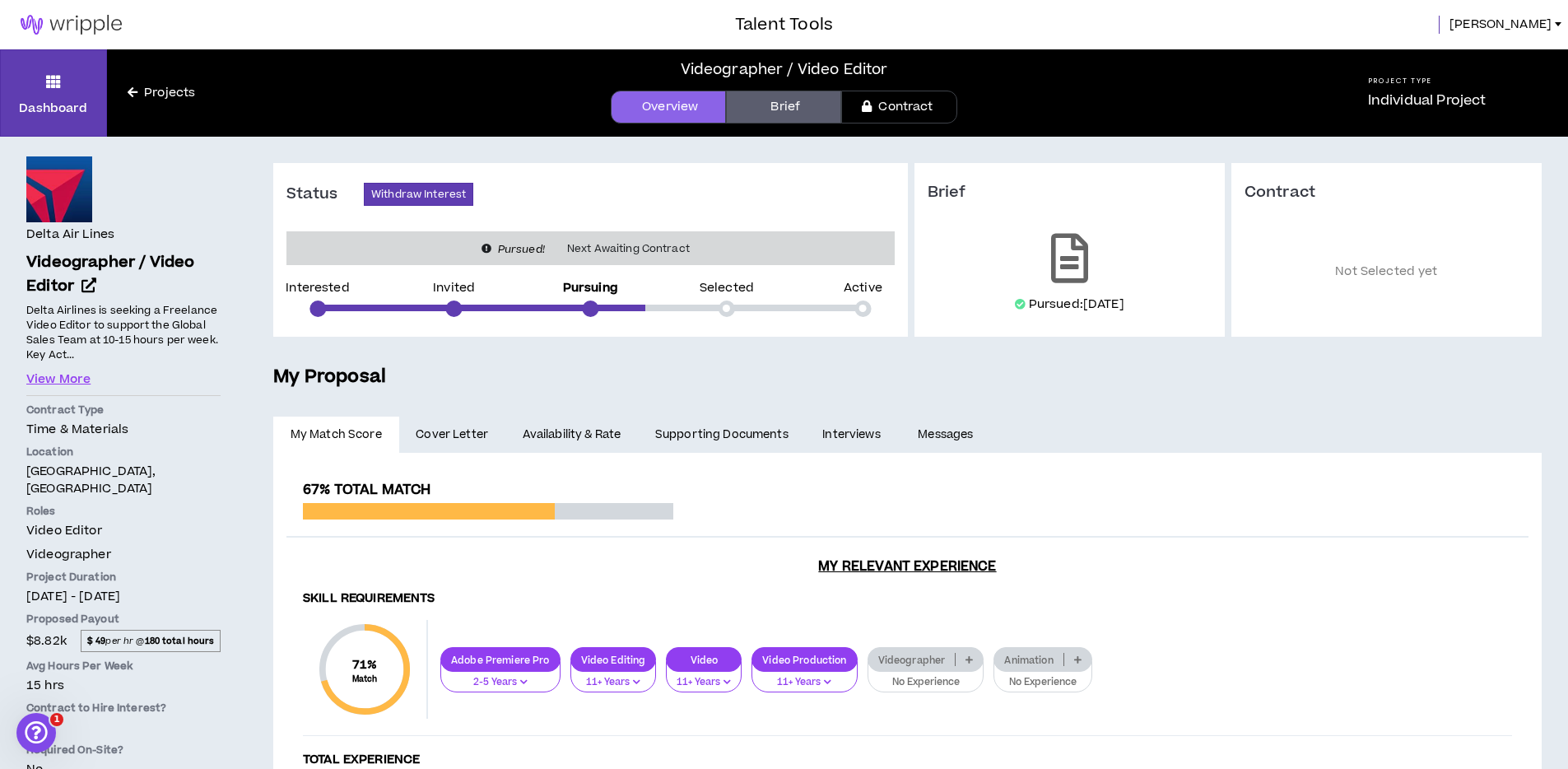
click at [532, 429] on link "Availability & Rate" at bounding box center [571, 434] width 132 height 37
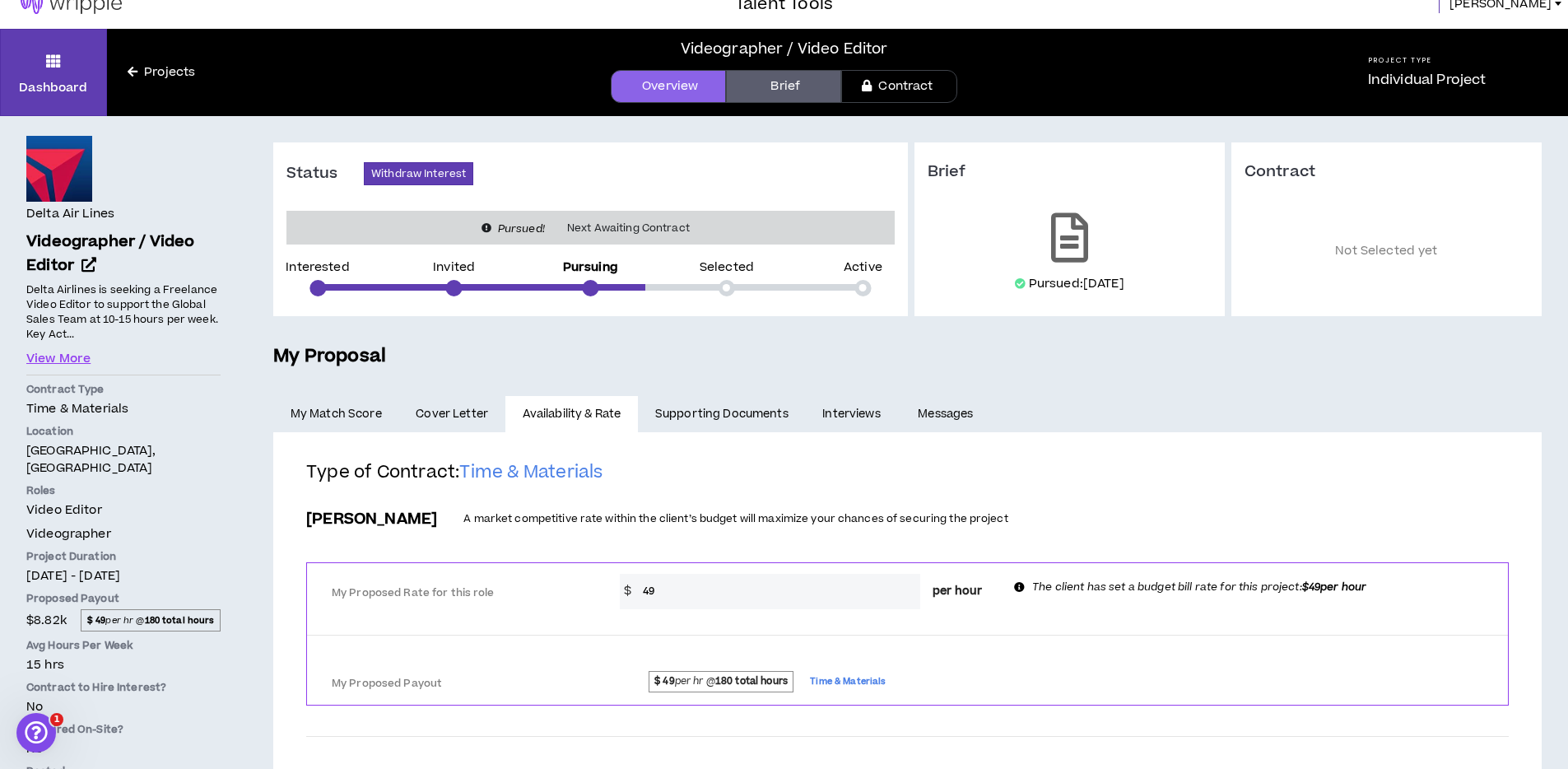
scroll to position [35, 0]
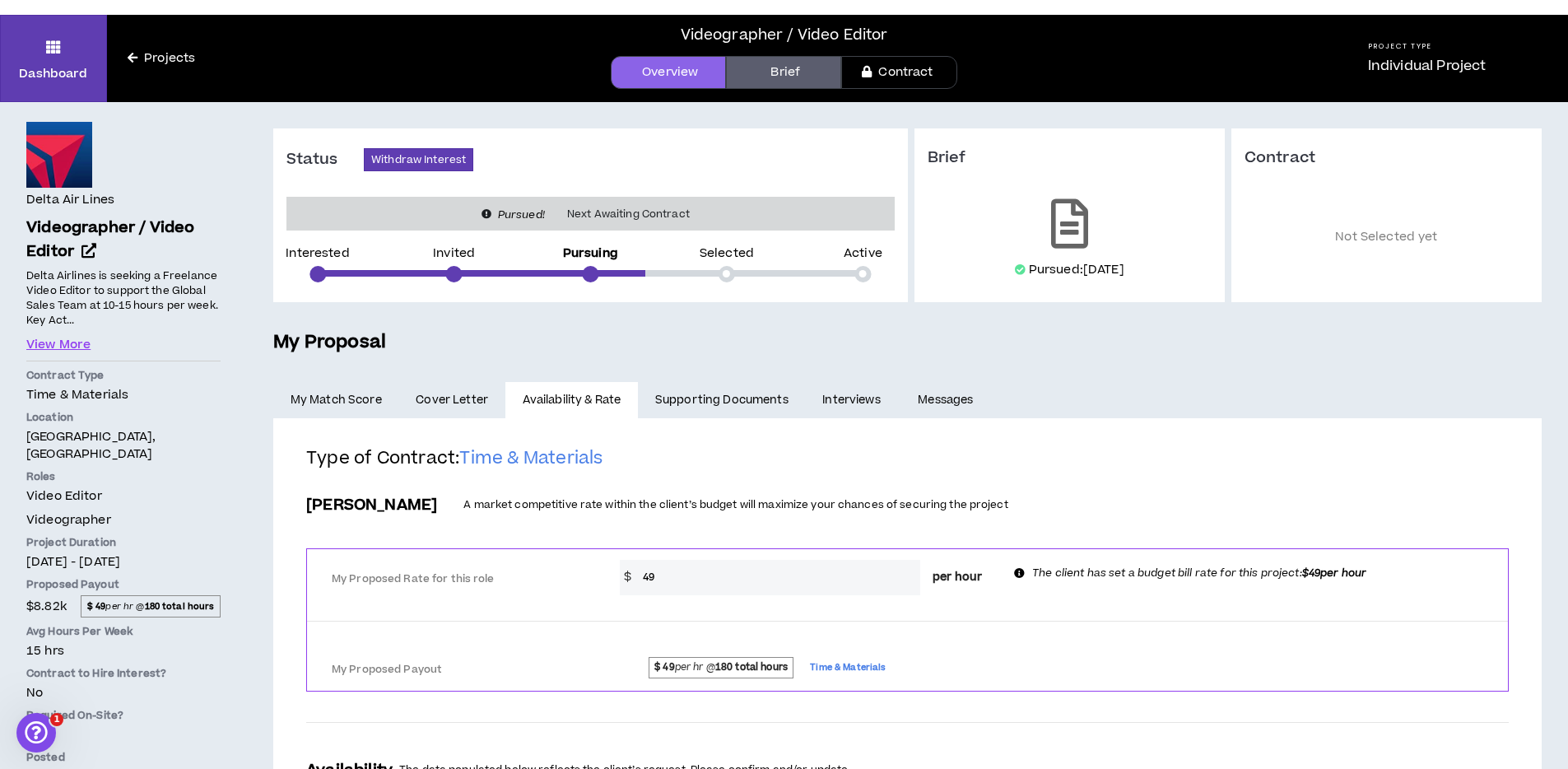
click at [792, 482] on h2 "Type of Contract: Time & Materials" at bounding box center [907, 465] width 1202 height 37
click at [800, 454] on h2 "Type of Contract: Time & Materials" at bounding box center [907, 465] width 1202 height 37
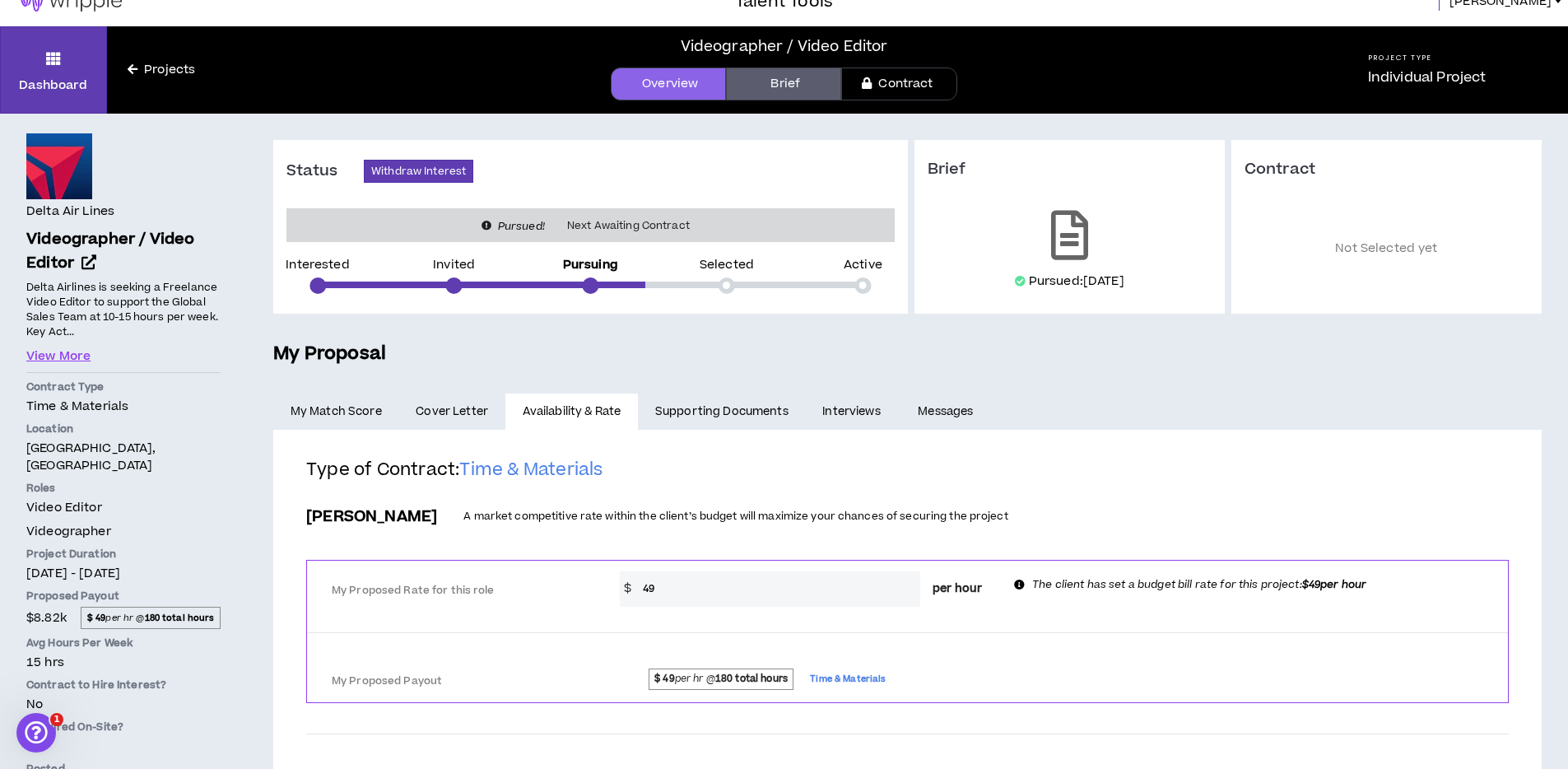
scroll to position [0, 0]
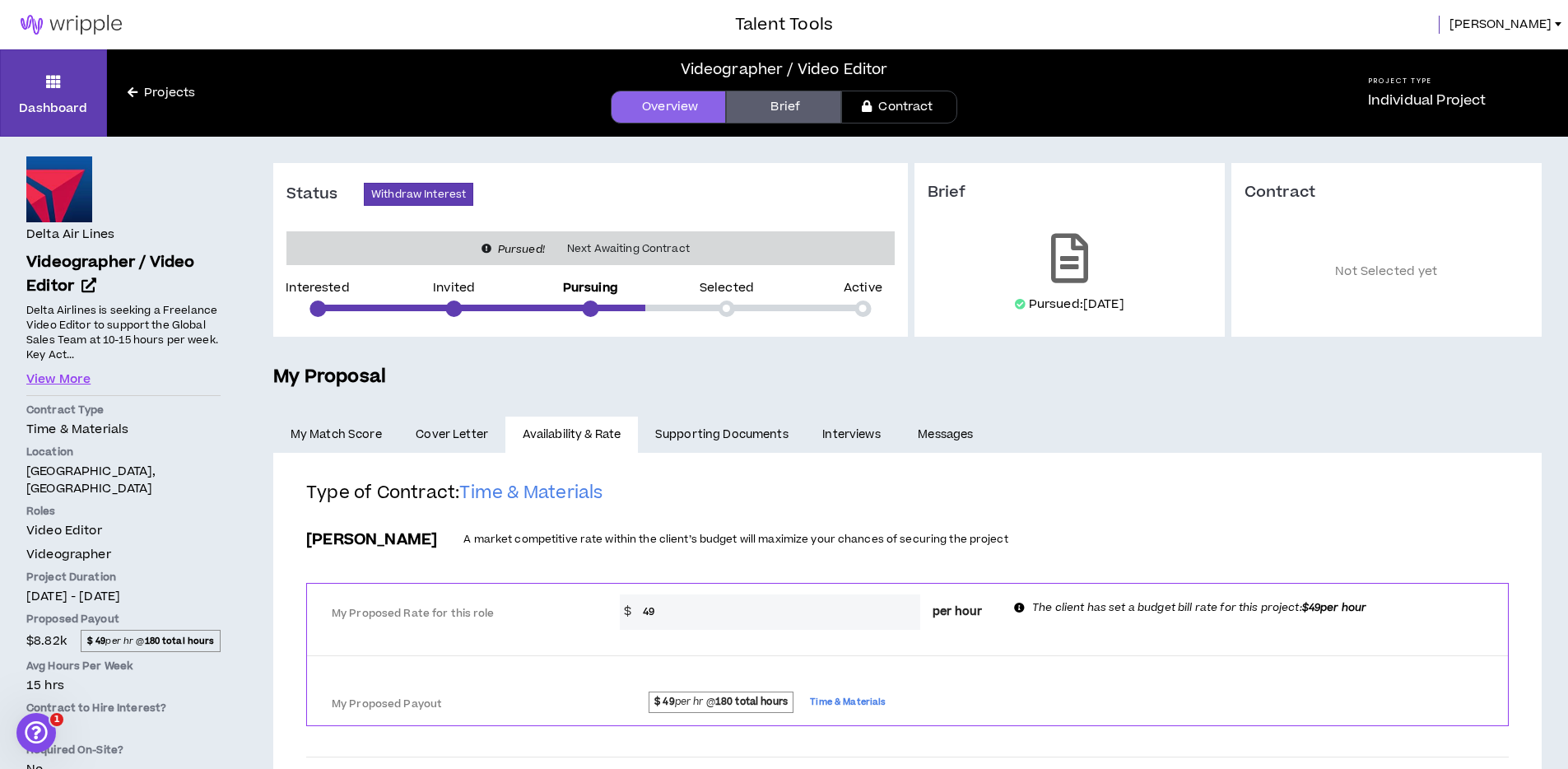
click at [873, 446] on link "Interviews" at bounding box center [853, 434] width 96 height 37
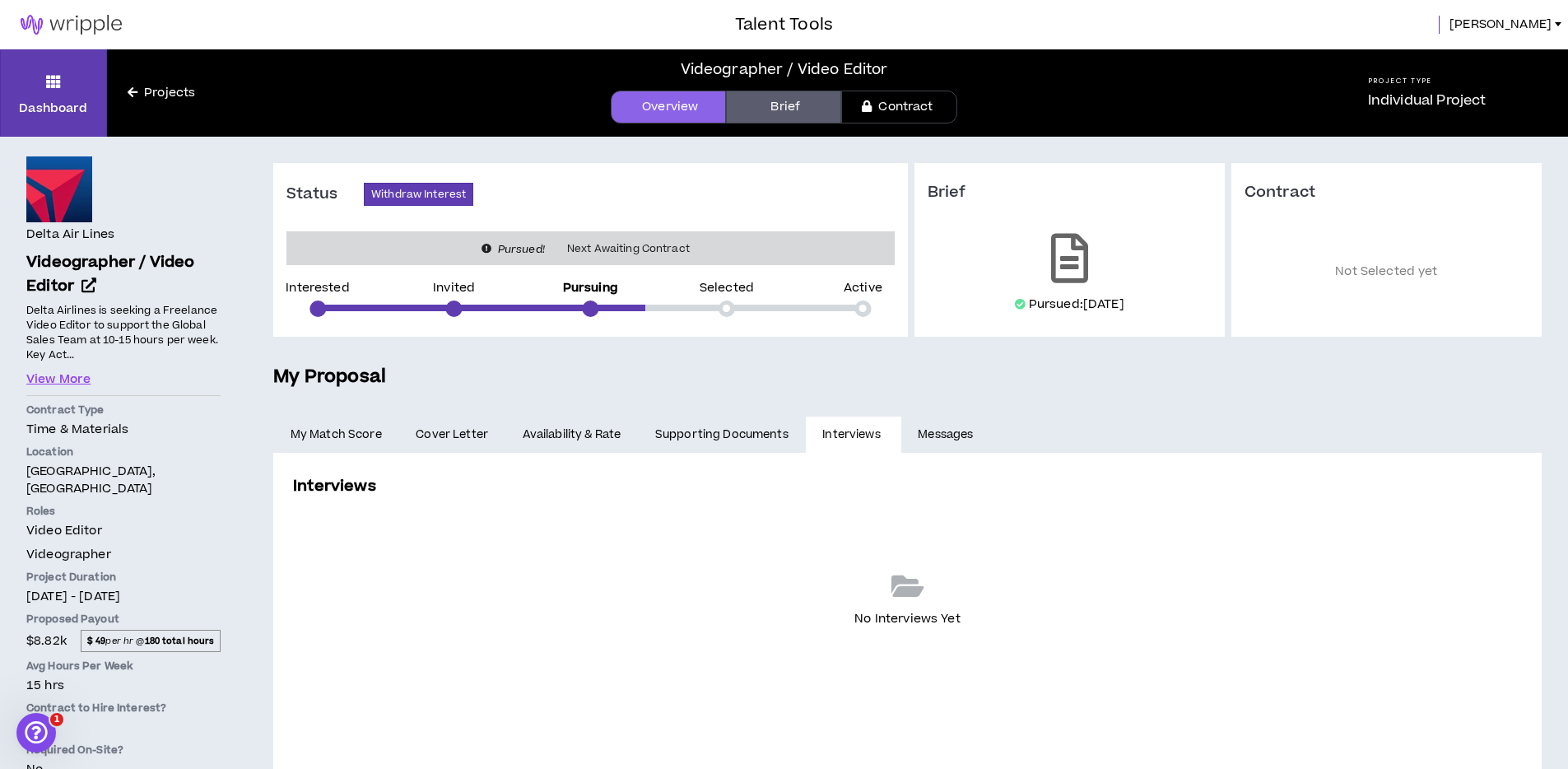
click at [974, 436] on link "Messages" at bounding box center [947, 434] width 93 height 37
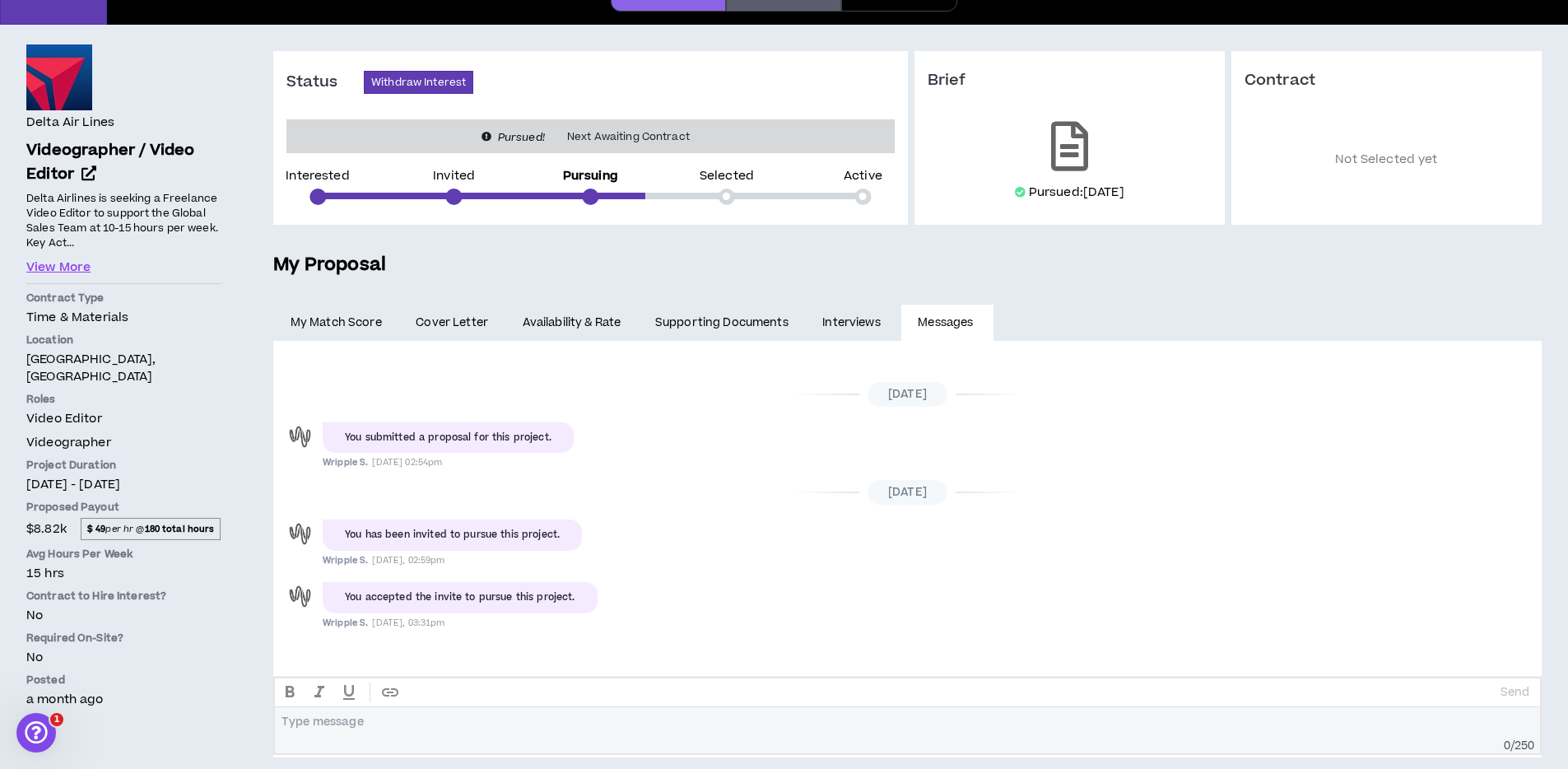
scroll to position [127, 0]
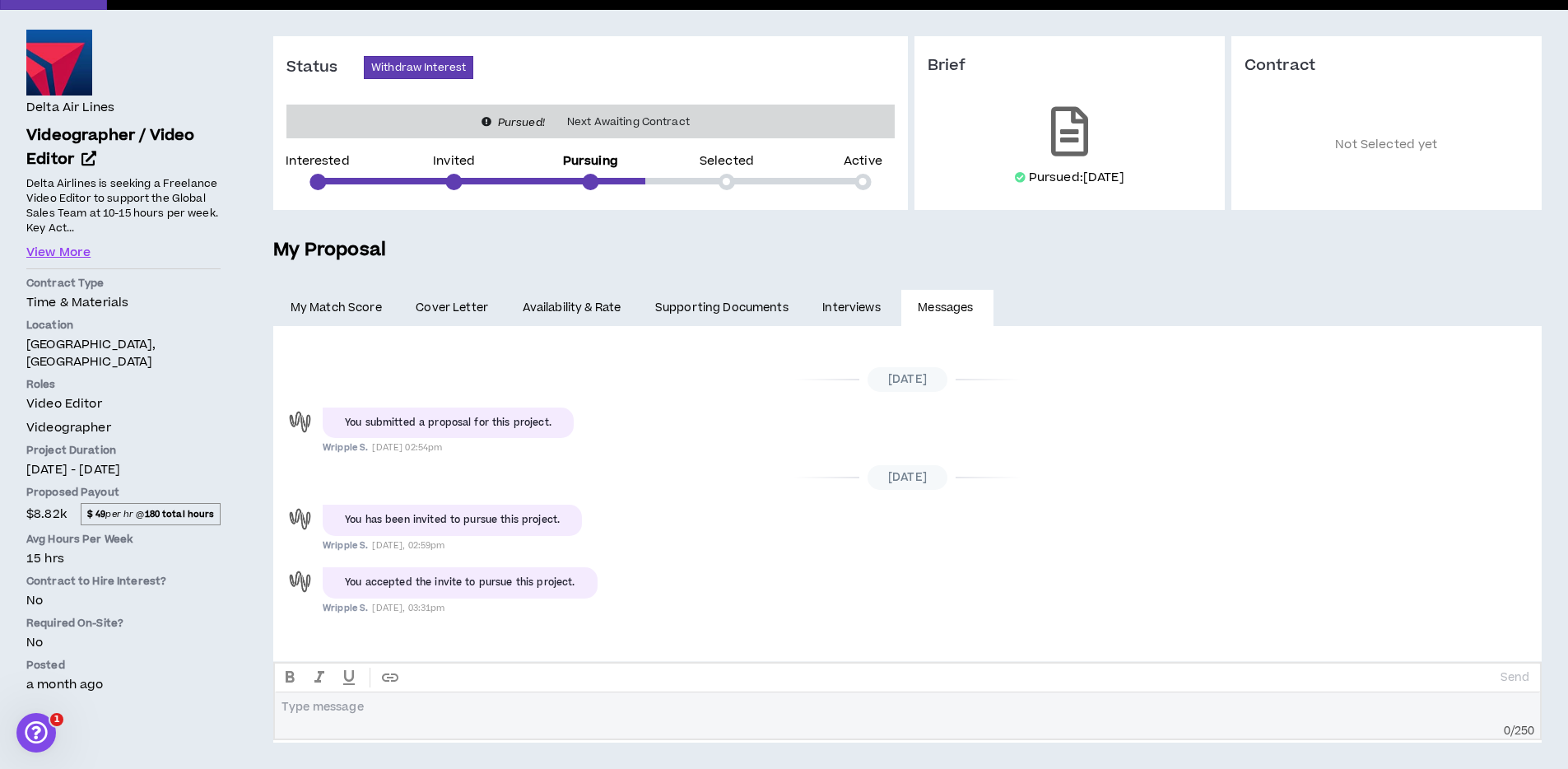
click at [709, 702] on div at bounding box center [908, 707] width 1251 height 15
click at [701, 629] on div "[DATE] You submitted a proposal for this project. Wripple S. [DATE] 02:54pm [DA…" at bounding box center [907, 491] width 1268 height 325
click at [576, 742] on div "67% Total Match My Relevant Experience Skill Requirements 71 % Match Skill Requ…" at bounding box center [907, 533] width 1268 height 416
click at [575, 712] on div at bounding box center [908, 707] width 1251 height 15
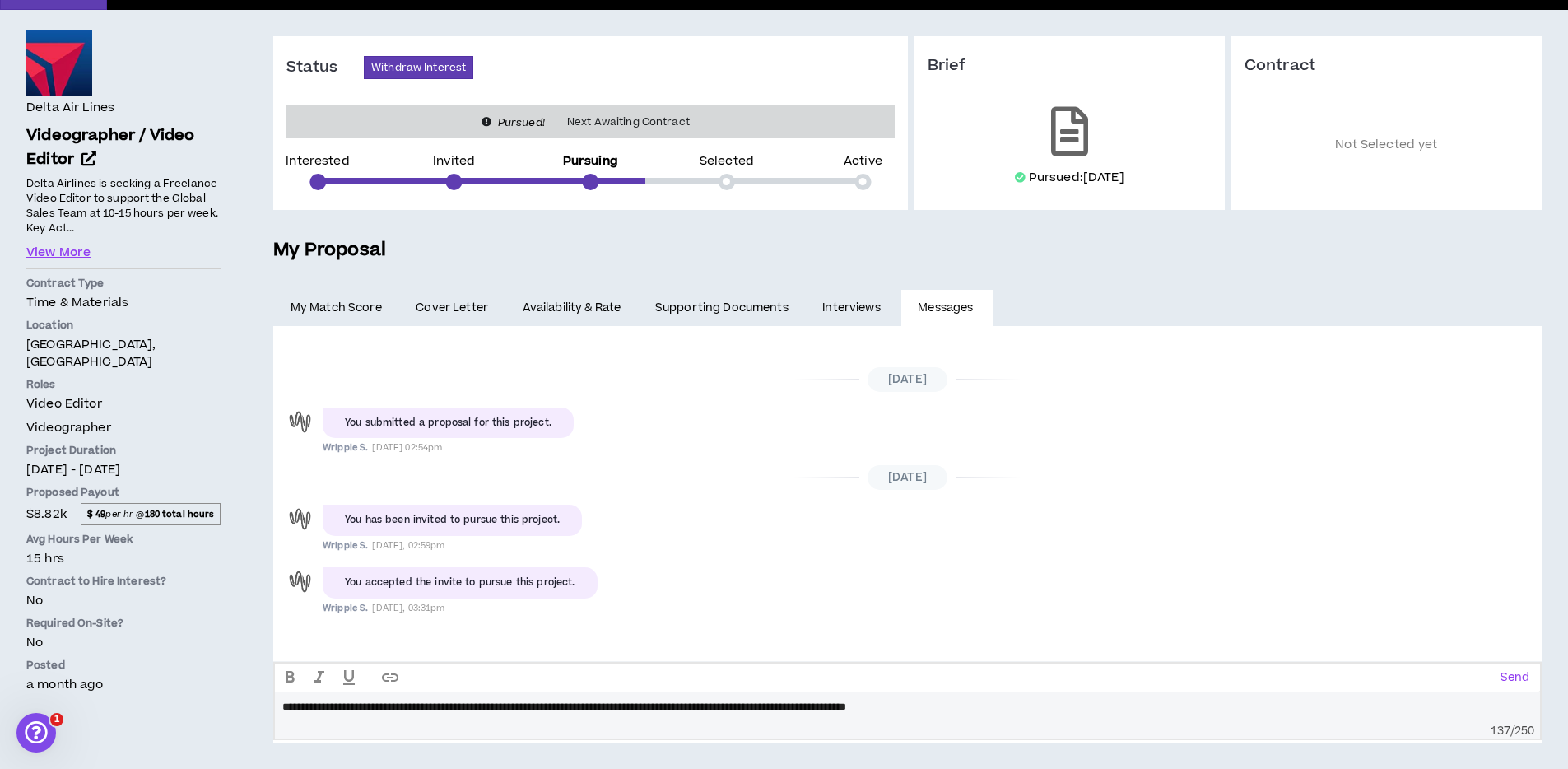
click at [910, 748] on div "Status Withdraw Interest Pursued! Next Awaiting Contract Interested Invited Pur…" at bounding box center [907, 390] width 1321 height 759
click at [915, 738] on div "**********" at bounding box center [907, 700] width 1268 height 78
click at [976, 725] on div "**********" at bounding box center [907, 712] width 1265 height 35
click at [1143, 700] on div "**********" at bounding box center [908, 707] width 1251 height 15
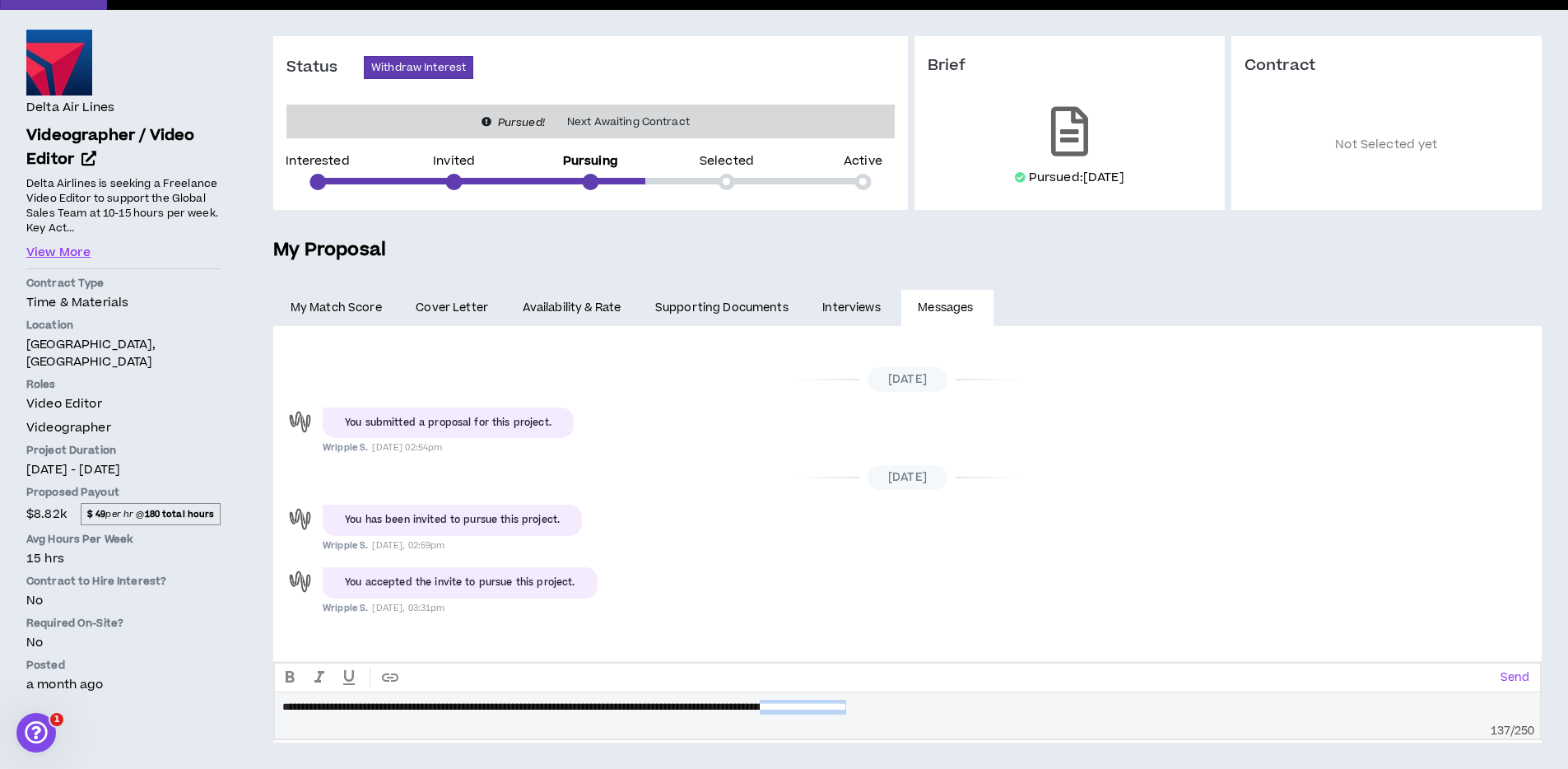
drag, startPoint x: 1099, startPoint y: 715, endPoint x: 916, endPoint y: 709, distance: 183.1
click at [916, 709] on div "**********" at bounding box center [908, 712] width 1251 height 24
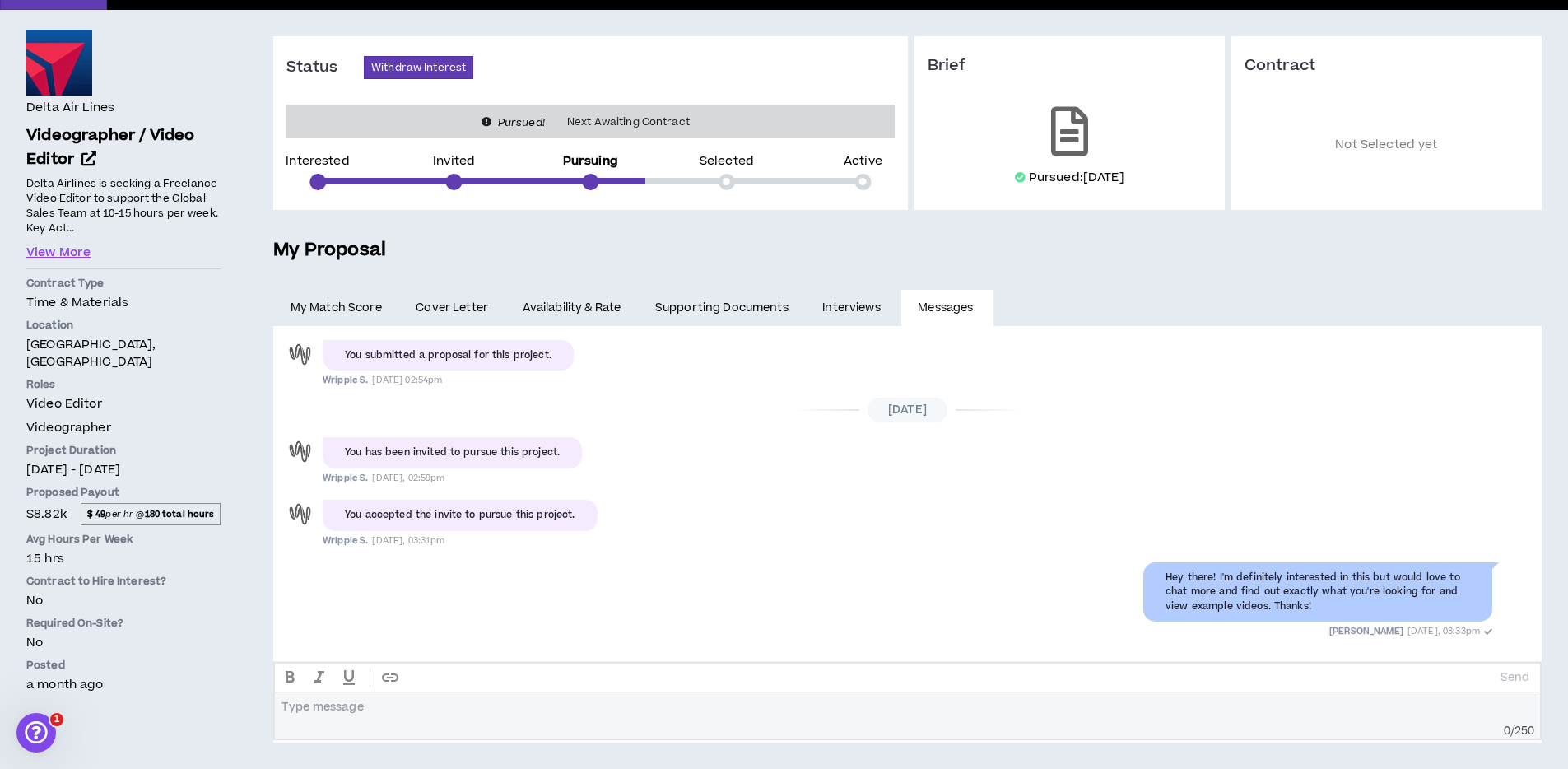
scroll to position [79, 0]
